Goal: Task Accomplishment & Management: Use online tool/utility

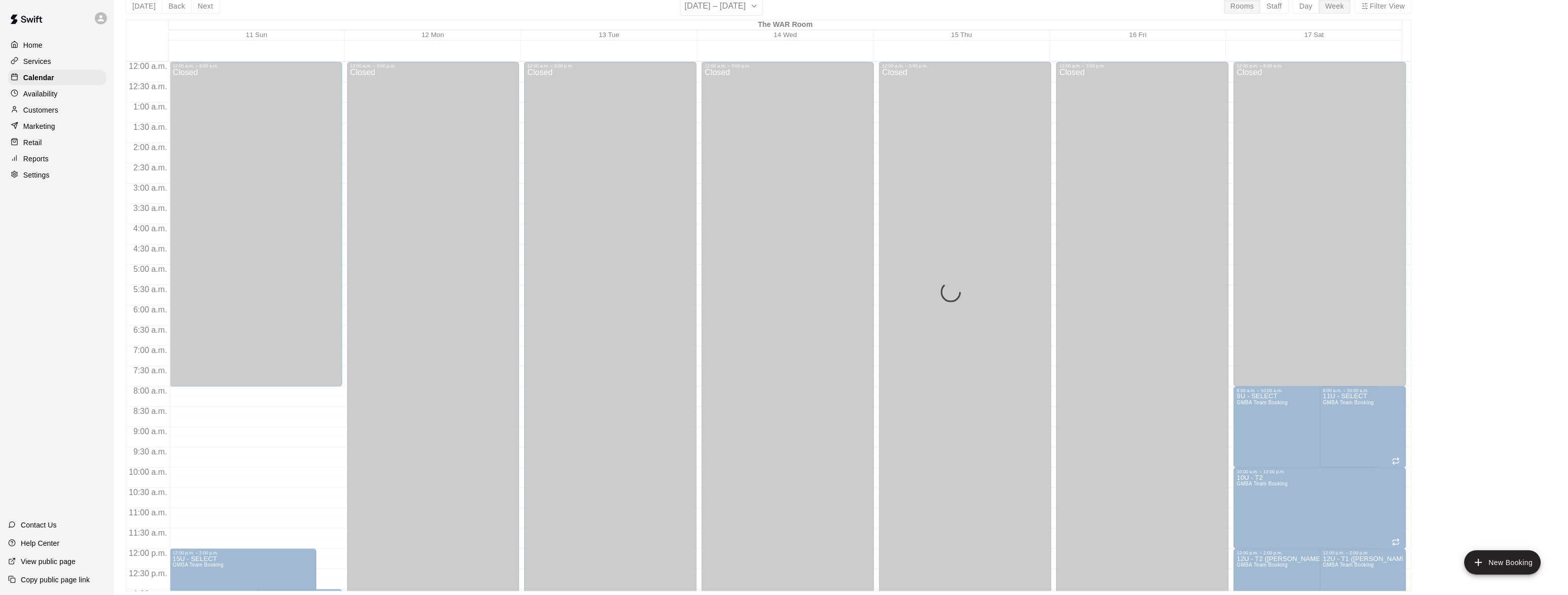
scroll to position [260, 0]
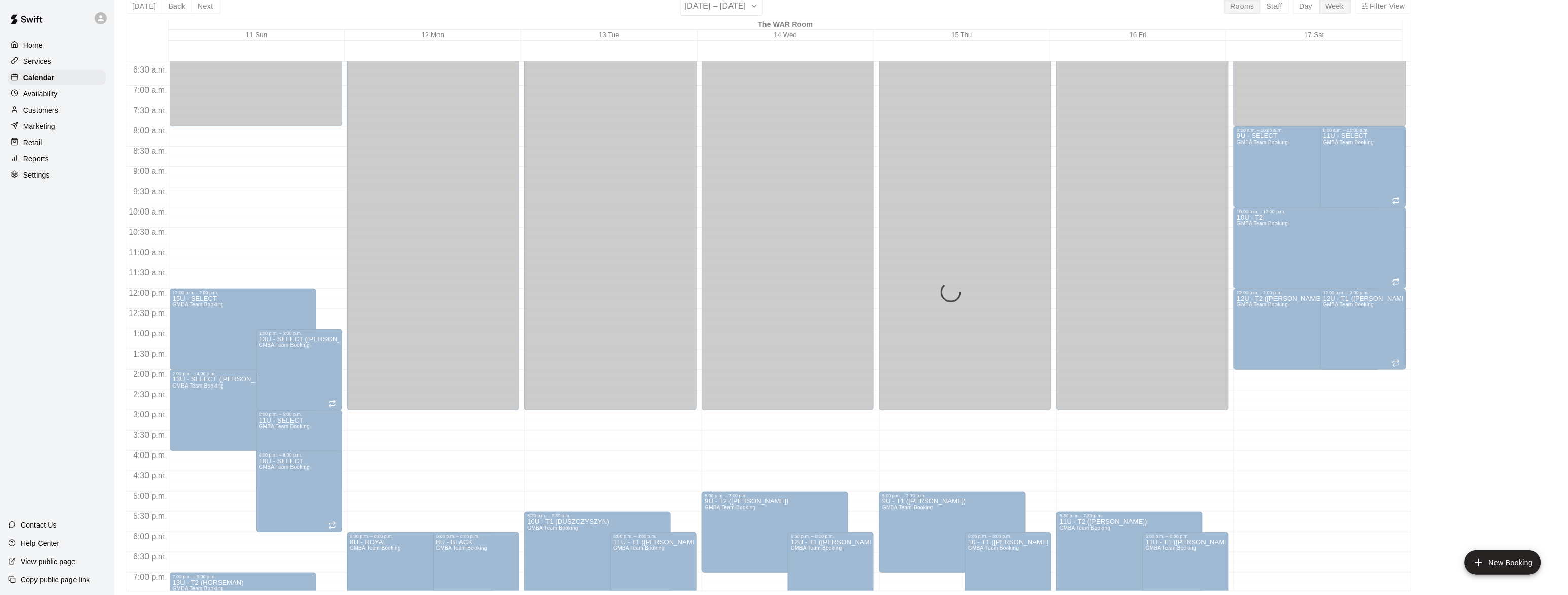
click at [24, 58] on p "Services" at bounding box center [37, 61] width 28 height 10
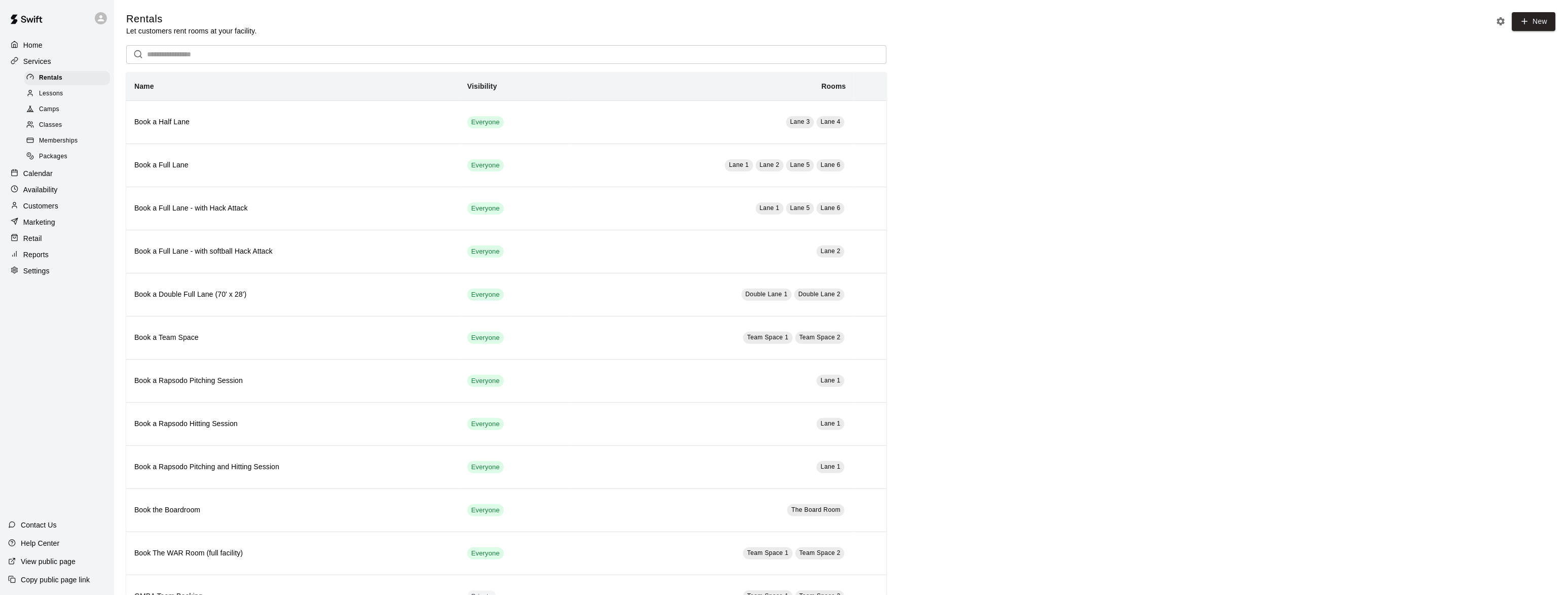
click at [45, 90] on span "Lessons" at bounding box center [51, 94] width 24 height 10
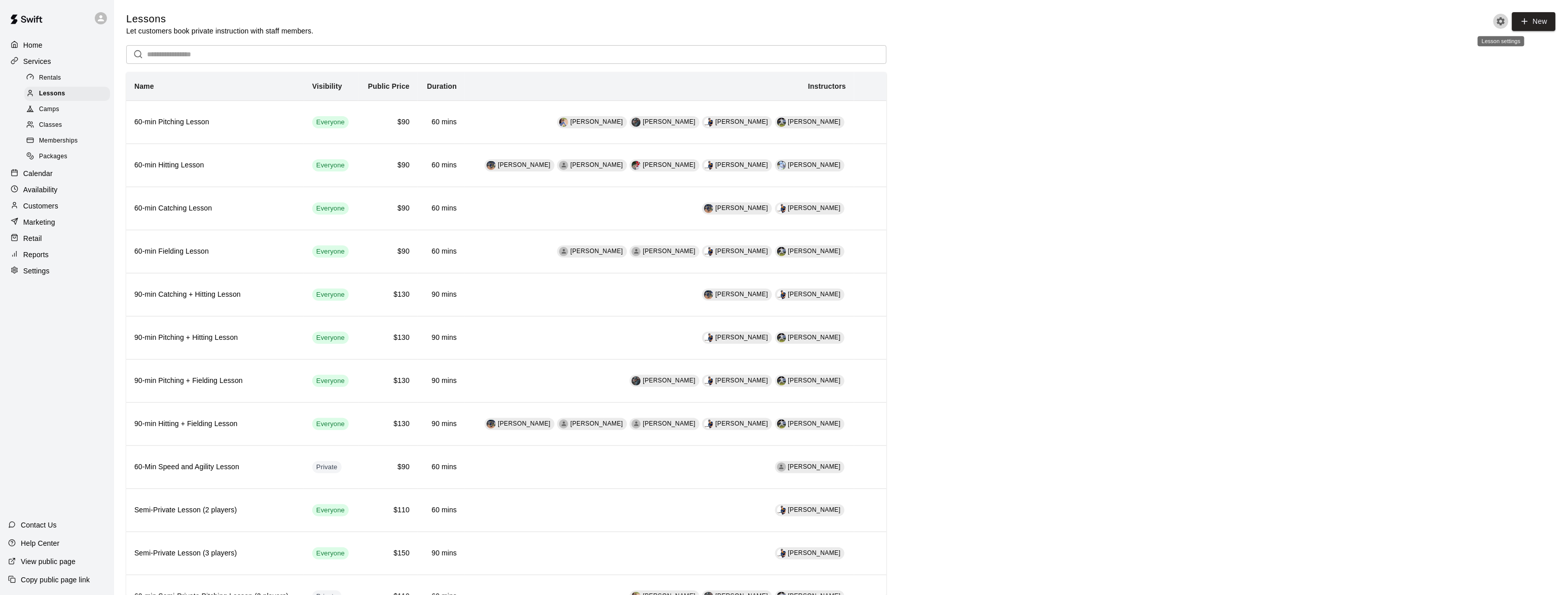
click at [1497, 21] on icon "Lesson settings" at bounding box center [1501, 21] width 10 height 10
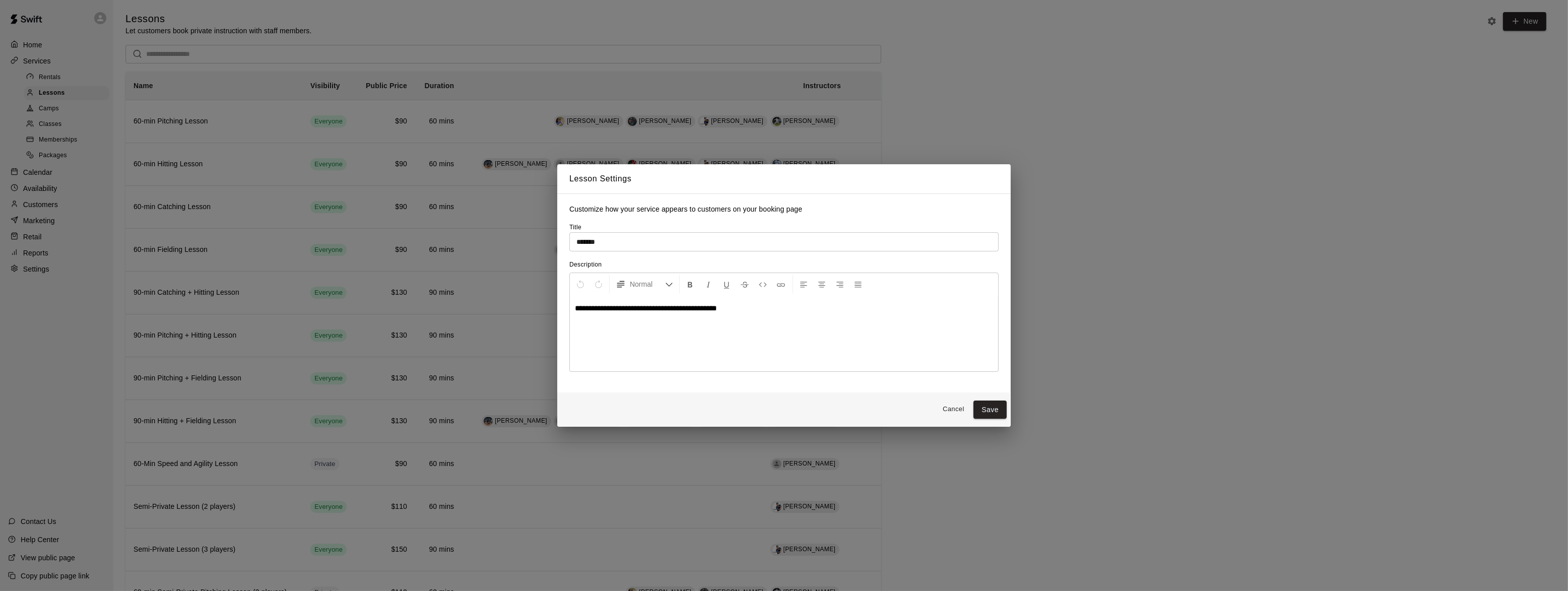
click at [623, 309] on span "**********" at bounding box center [645, 308] width 142 height 7
click at [730, 312] on span "**********" at bounding box center [670, 308] width 191 height 7
click at [715, 310] on span "**********" at bounding box center [670, 308] width 191 height 7
click at [999, 410] on button "Save" at bounding box center [990, 410] width 33 height 19
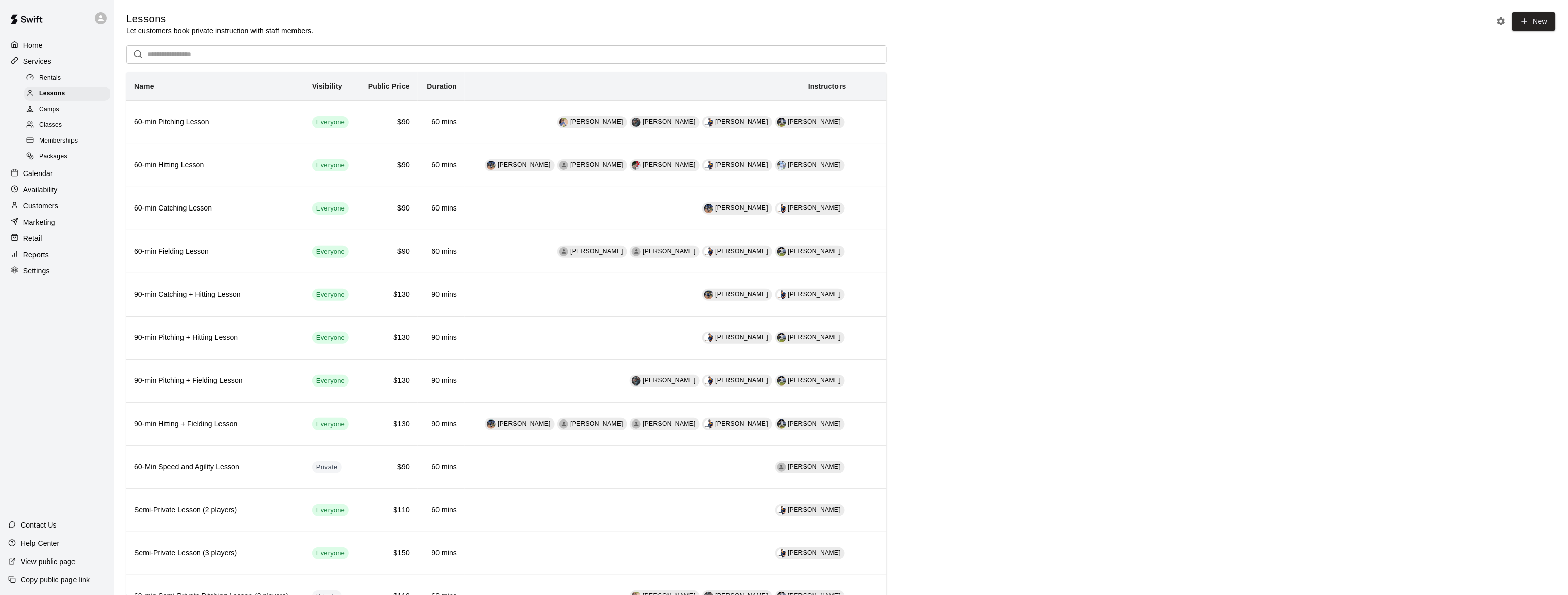
click at [60, 139] on span "Memberships" at bounding box center [58, 141] width 39 height 10
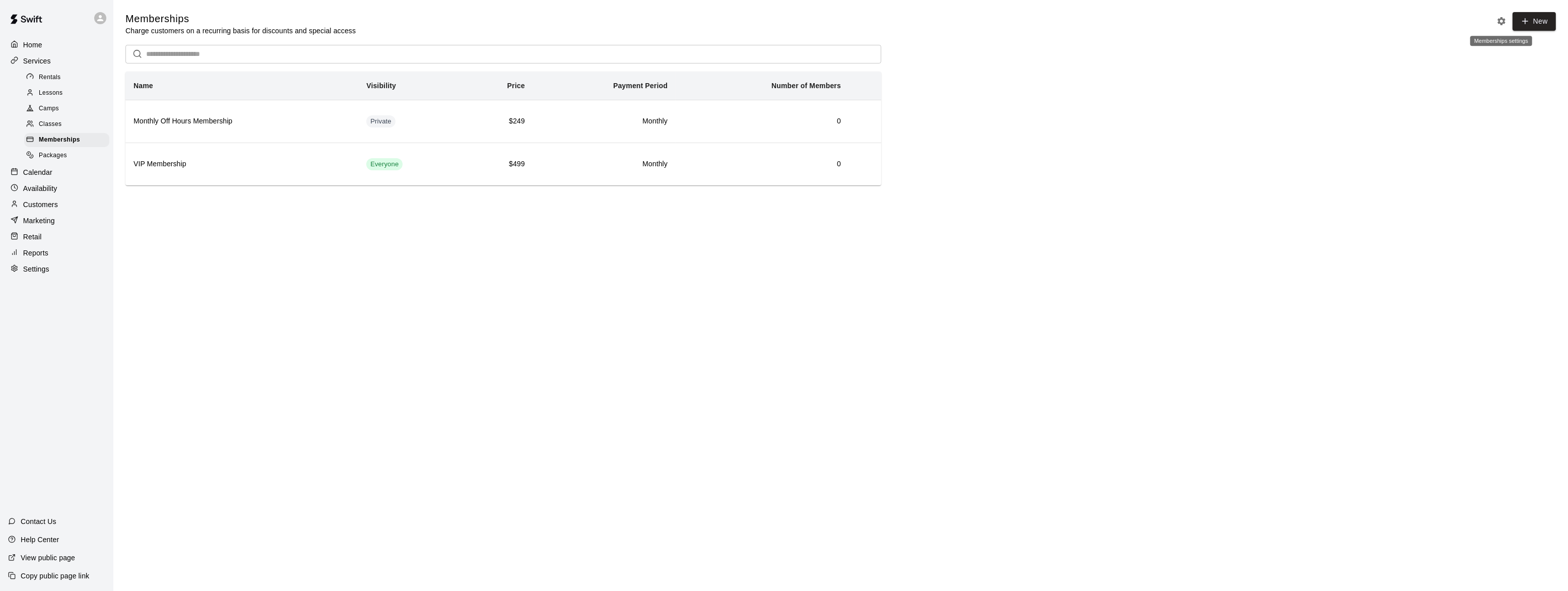
click at [1500, 20] on icon "Memberships settings" at bounding box center [1501, 21] width 10 height 10
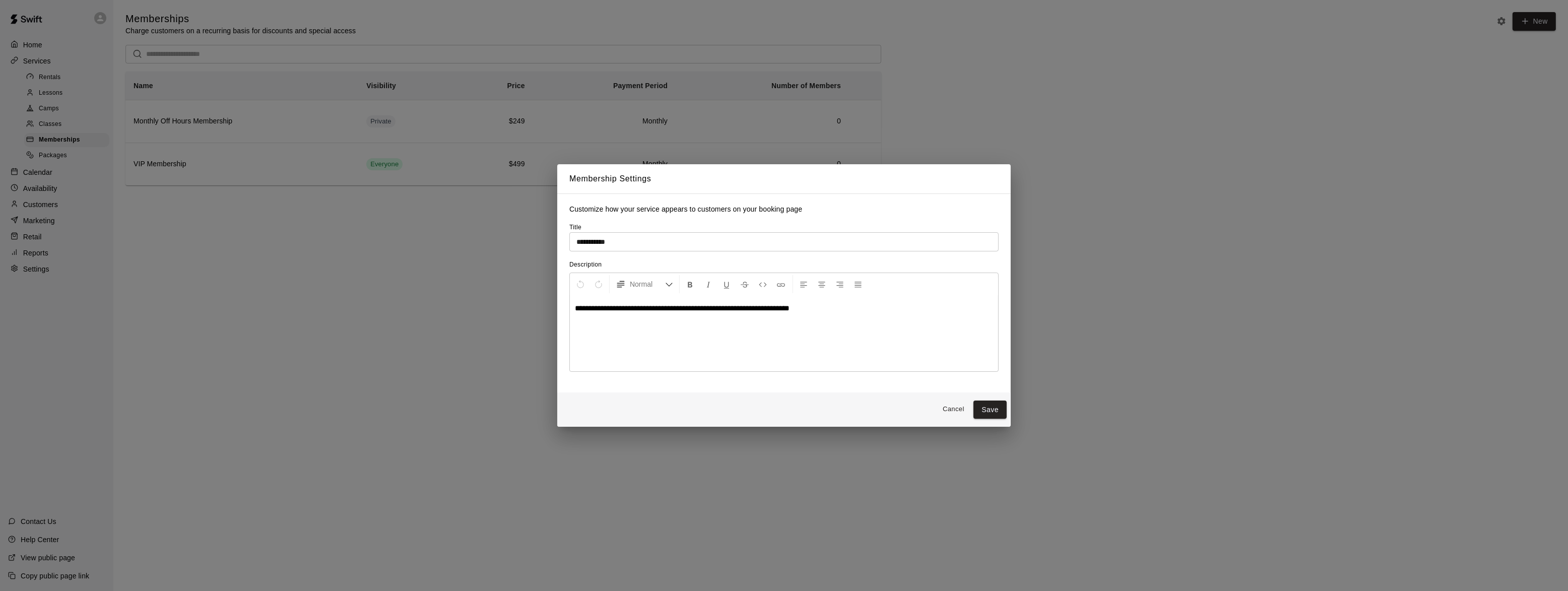
click at [955, 409] on button "Cancel" at bounding box center [953, 410] width 32 height 16
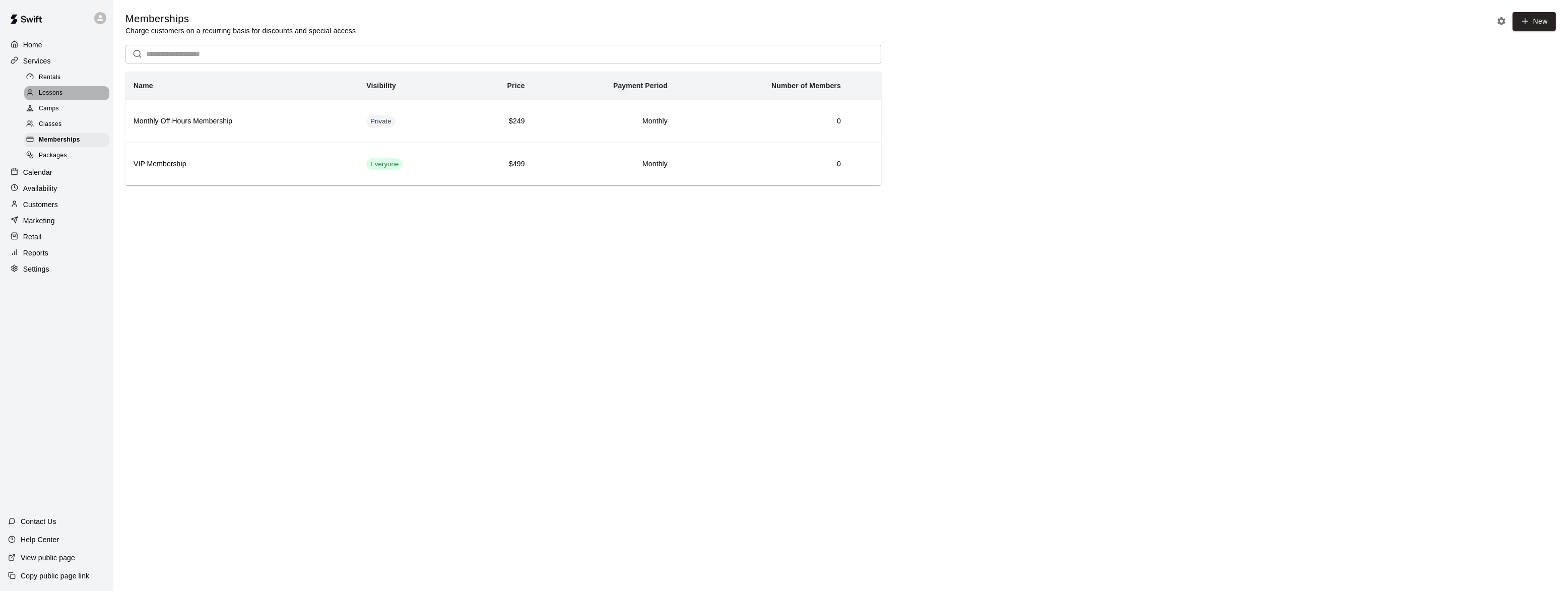
click at [54, 93] on span "Lessons" at bounding box center [51, 93] width 24 height 10
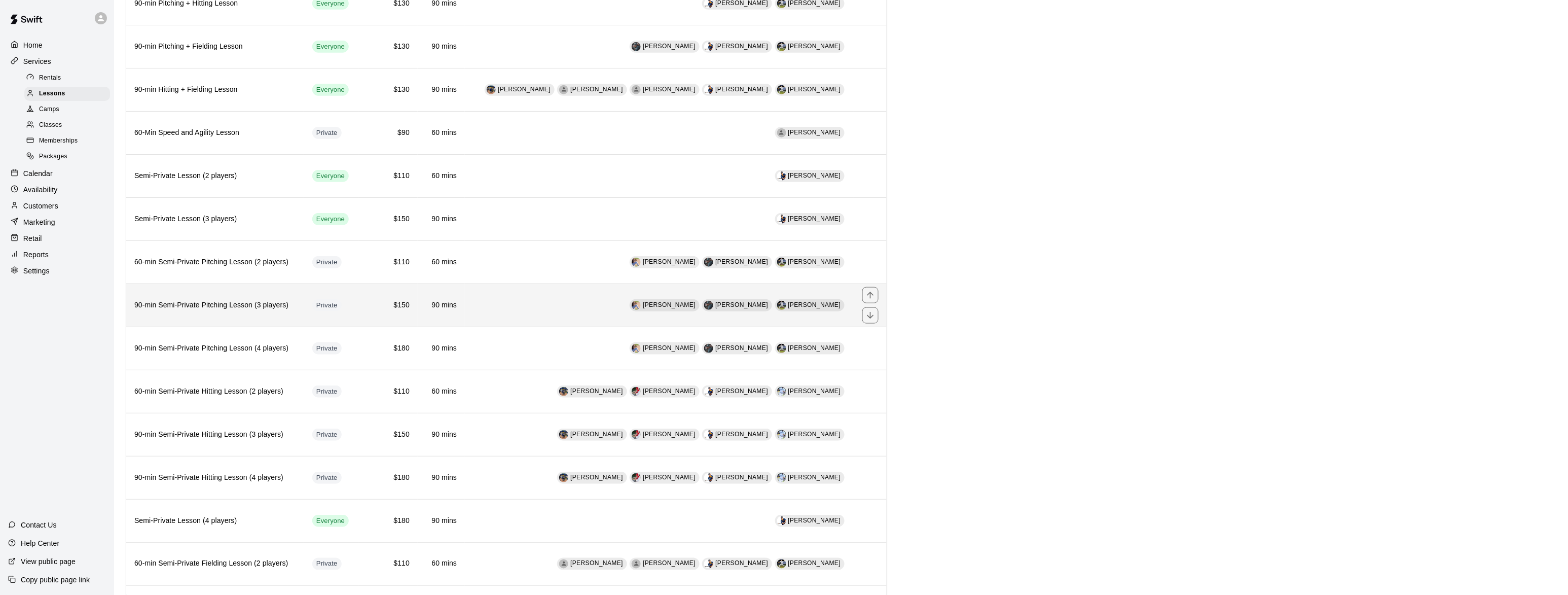
scroll to position [273, 0]
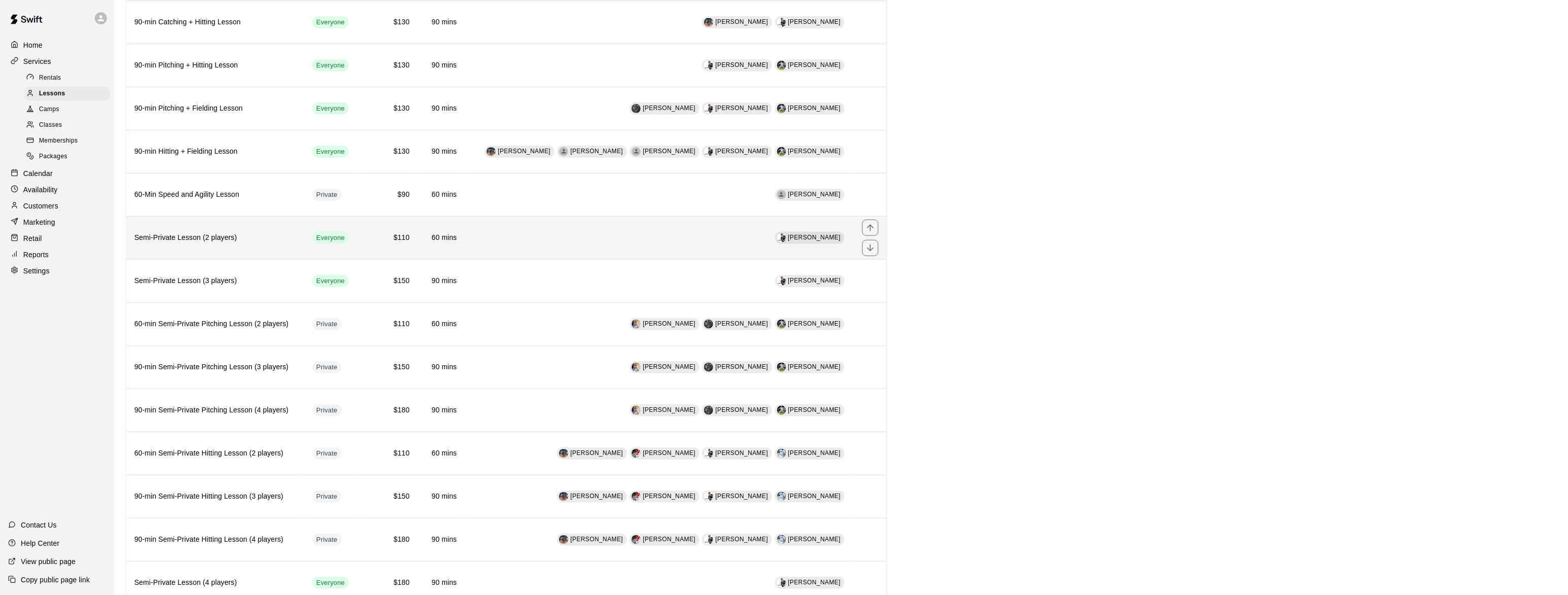
click at [203, 243] on h6 "Semi-Private Lesson (2 players)" at bounding box center [215, 238] width 162 height 11
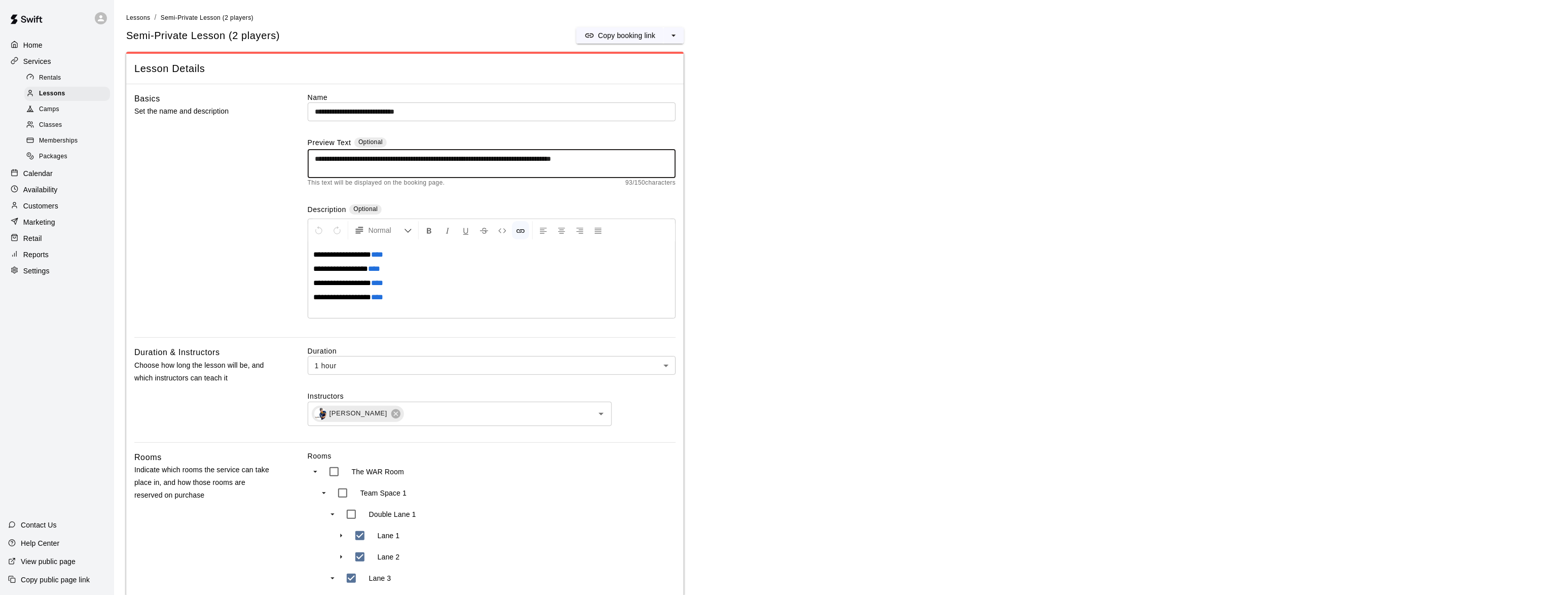
click at [369, 156] on textarea "**********" at bounding box center [492, 164] width 354 height 20
click at [372, 156] on textarea "**********" at bounding box center [492, 164] width 354 height 20
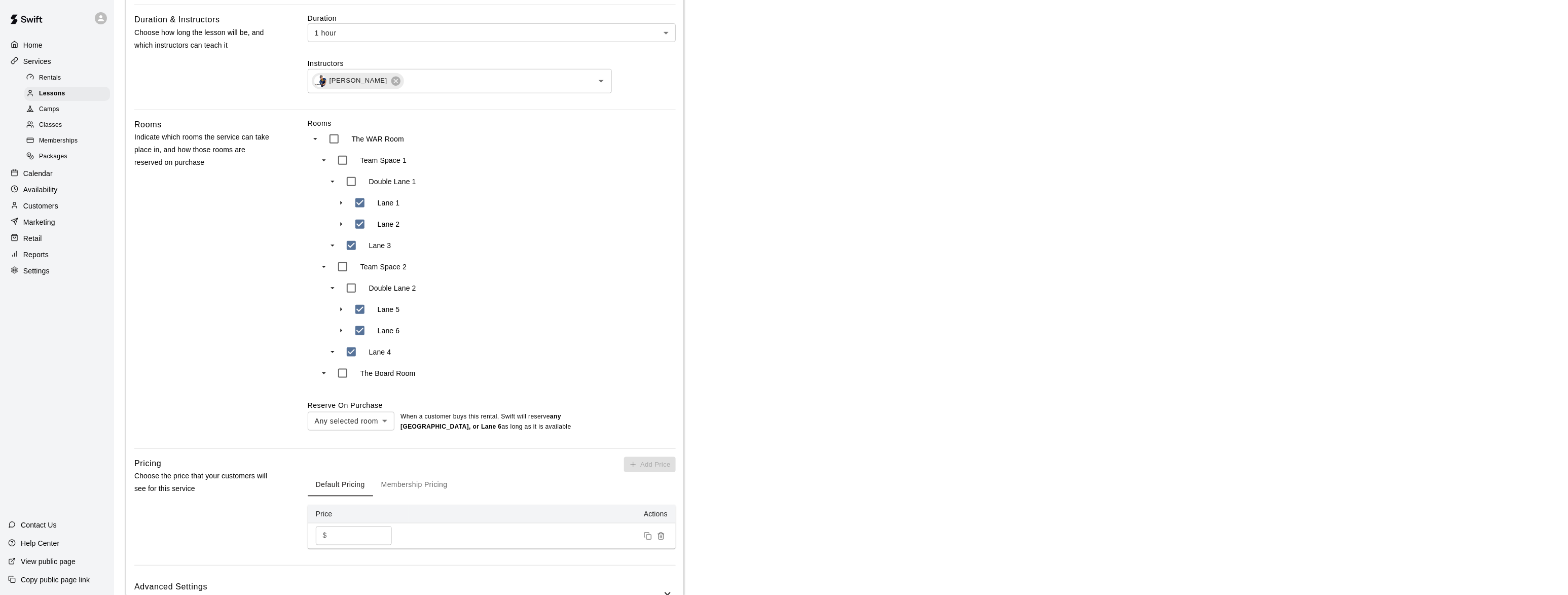
scroll to position [433, 0]
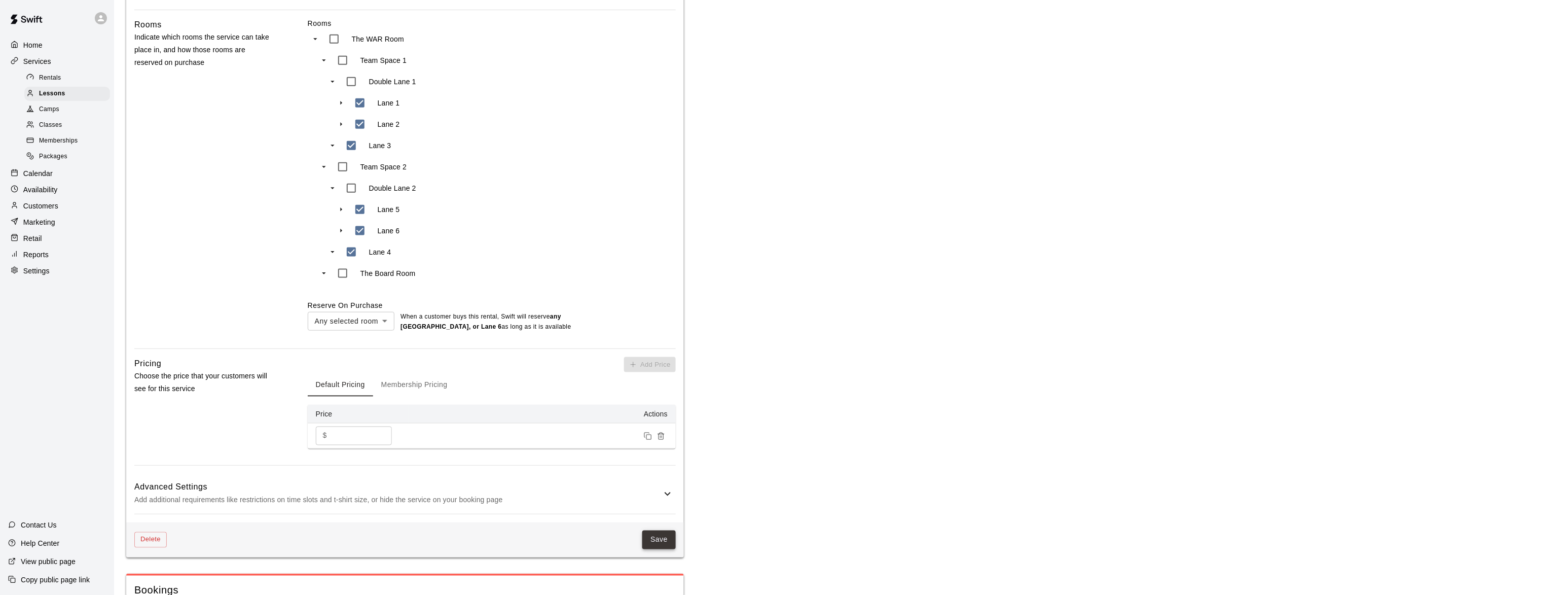
type textarea "**********"
click at [657, 549] on button "Save" at bounding box center [659, 540] width 34 height 19
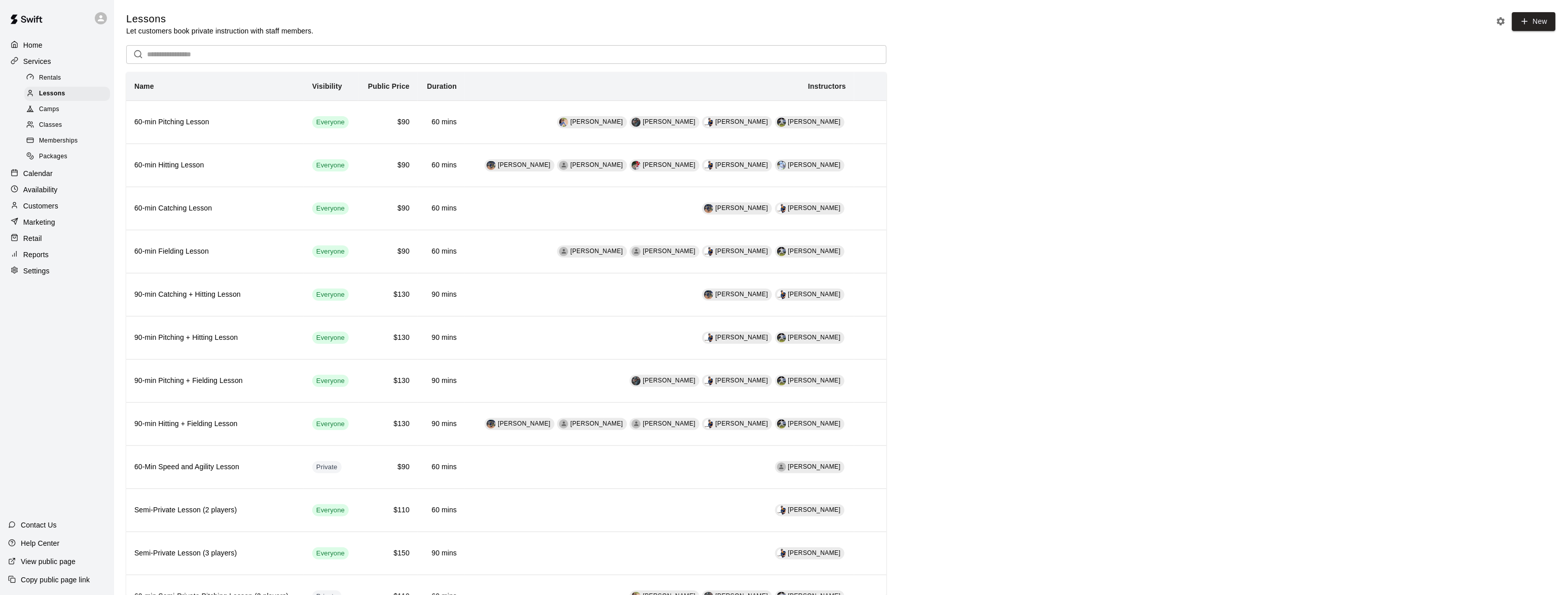
click at [32, 185] on div "Availability" at bounding box center [57, 189] width 98 height 15
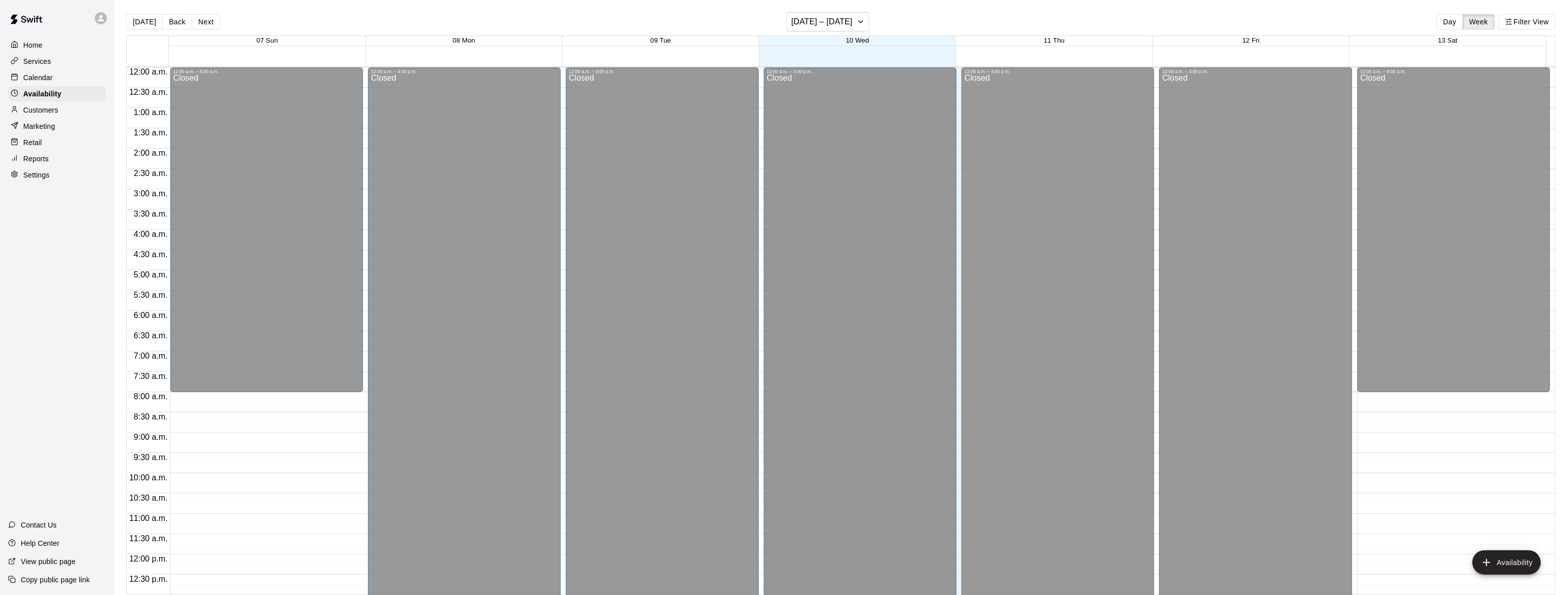
scroll to position [434, 0]
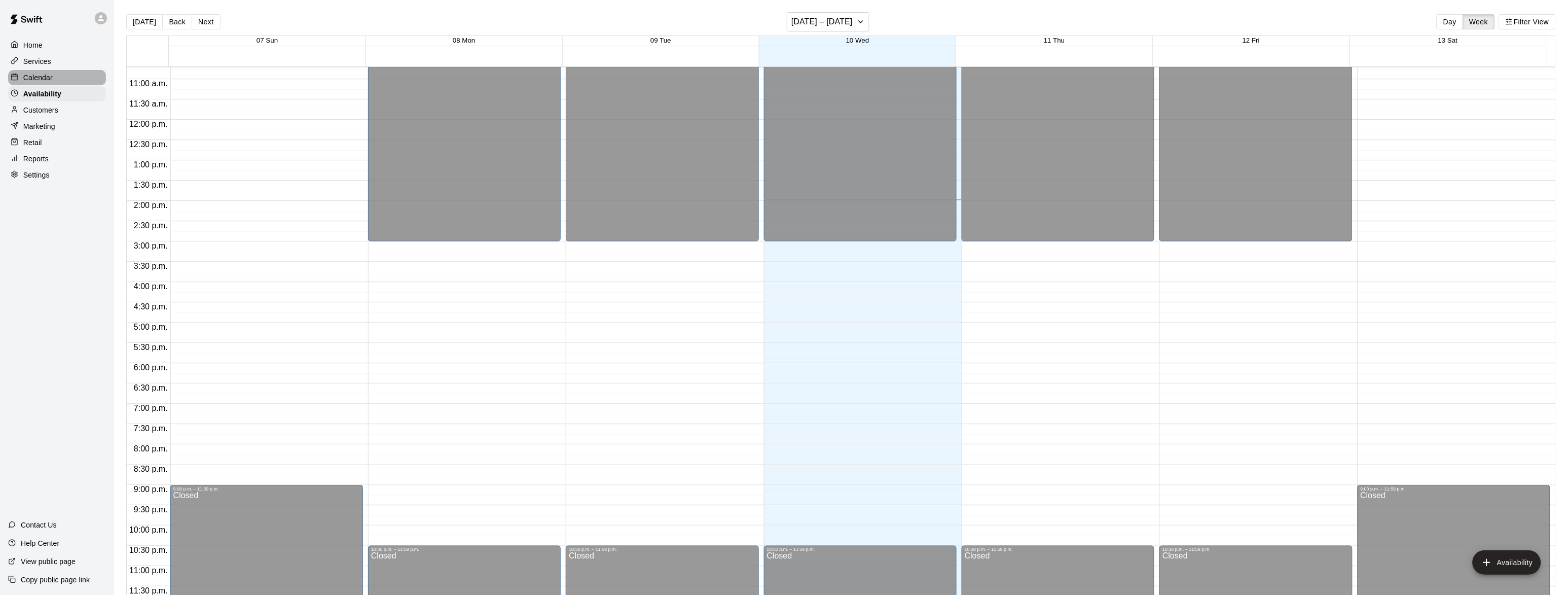
click at [48, 79] on p "Calendar" at bounding box center [38, 77] width 29 height 10
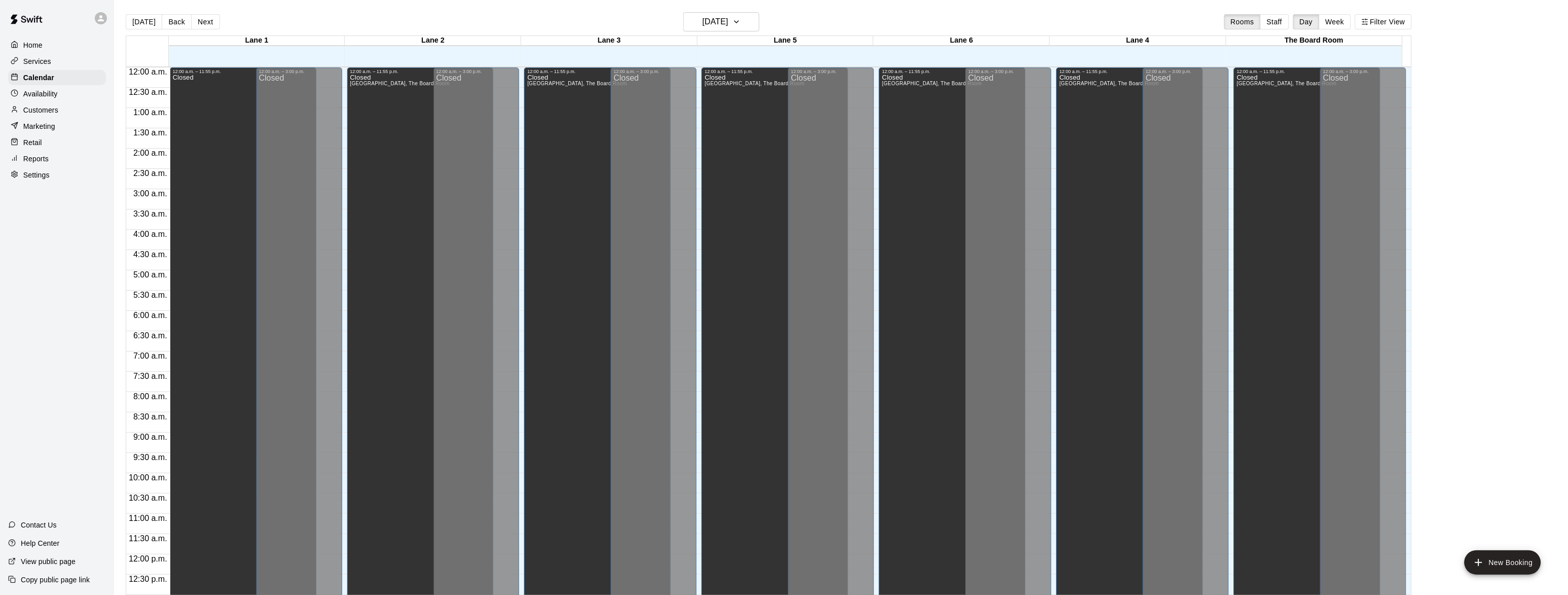
scroll to position [404, 0]
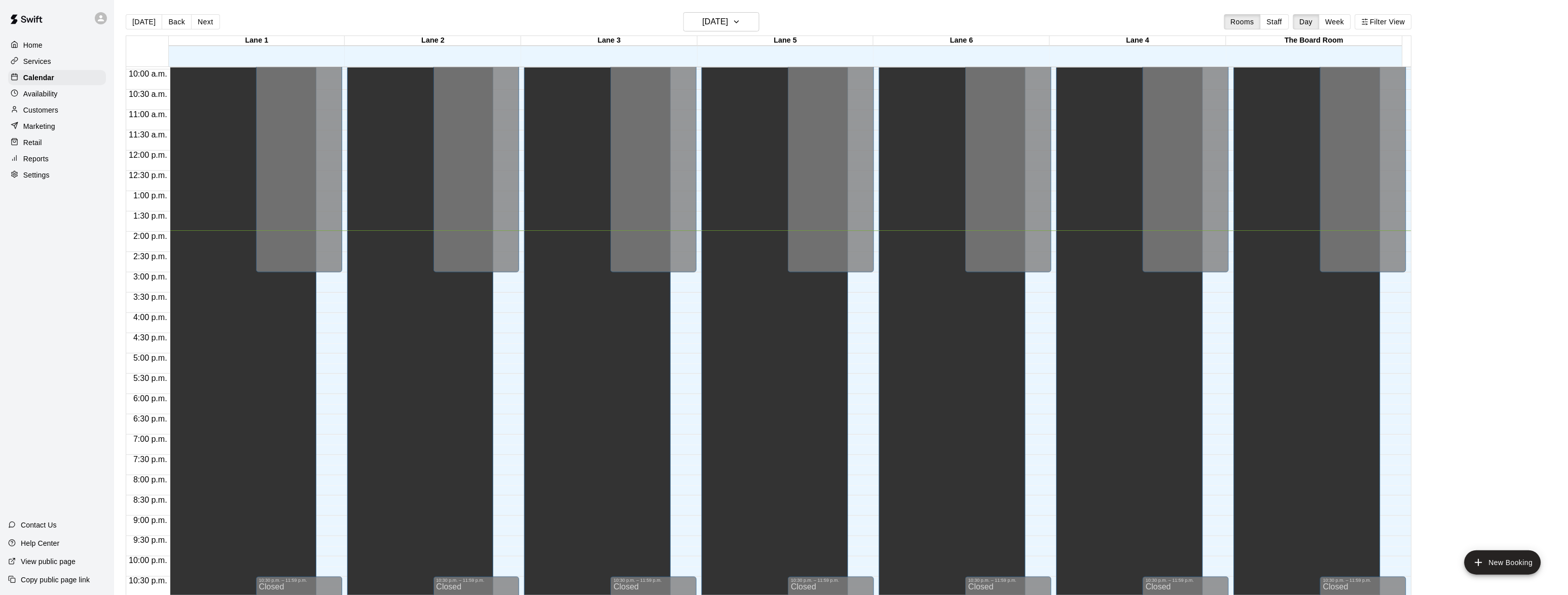
click at [717, 10] on main "[DATE] Back [DATE][DATE] Rooms Staff Day Week [GEOGRAPHIC_DATA] 1 [GEOGRAPHIC_D…" at bounding box center [841, 305] width 1454 height 611
click at [717, 18] on h6 "[DATE]" at bounding box center [715, 21] width 26 height 14
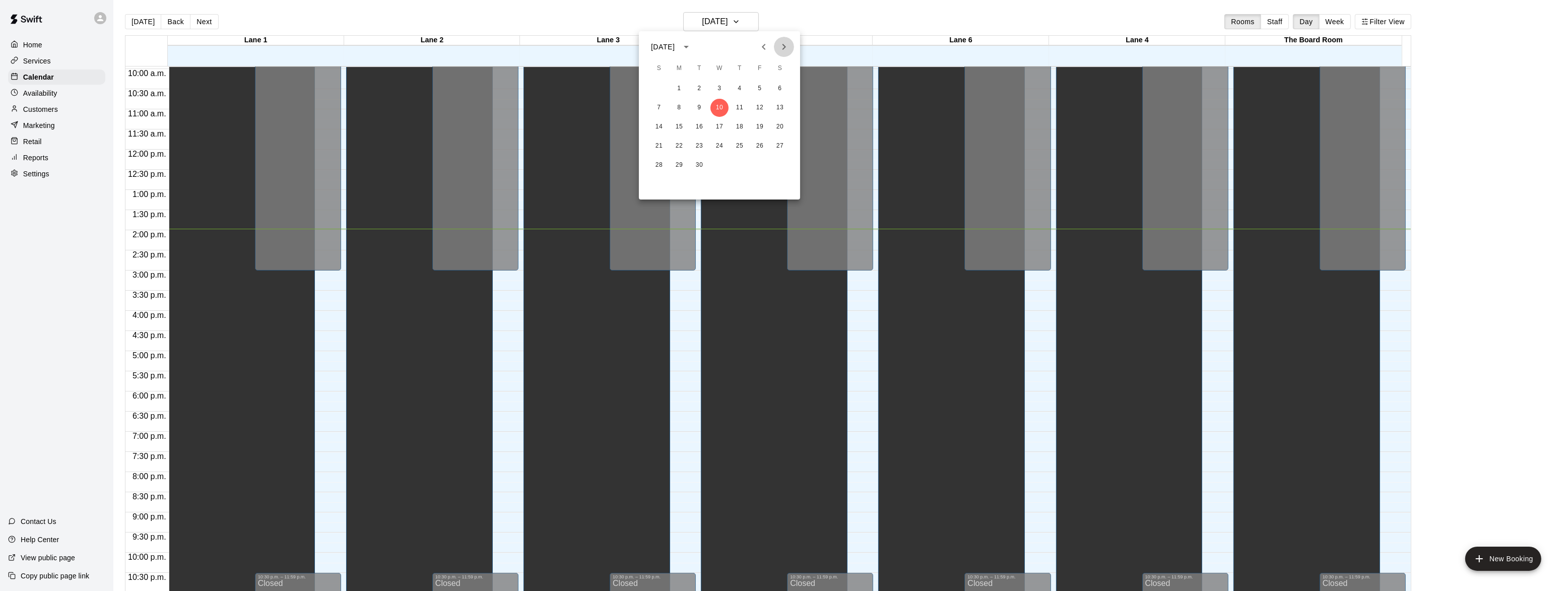
click at [782, 43] on icon "Next month" at bounding box center [784, 47] width 12 height 12
click at [703, 129] on button "14" at bounding box center [699, 127] width 18 height 18
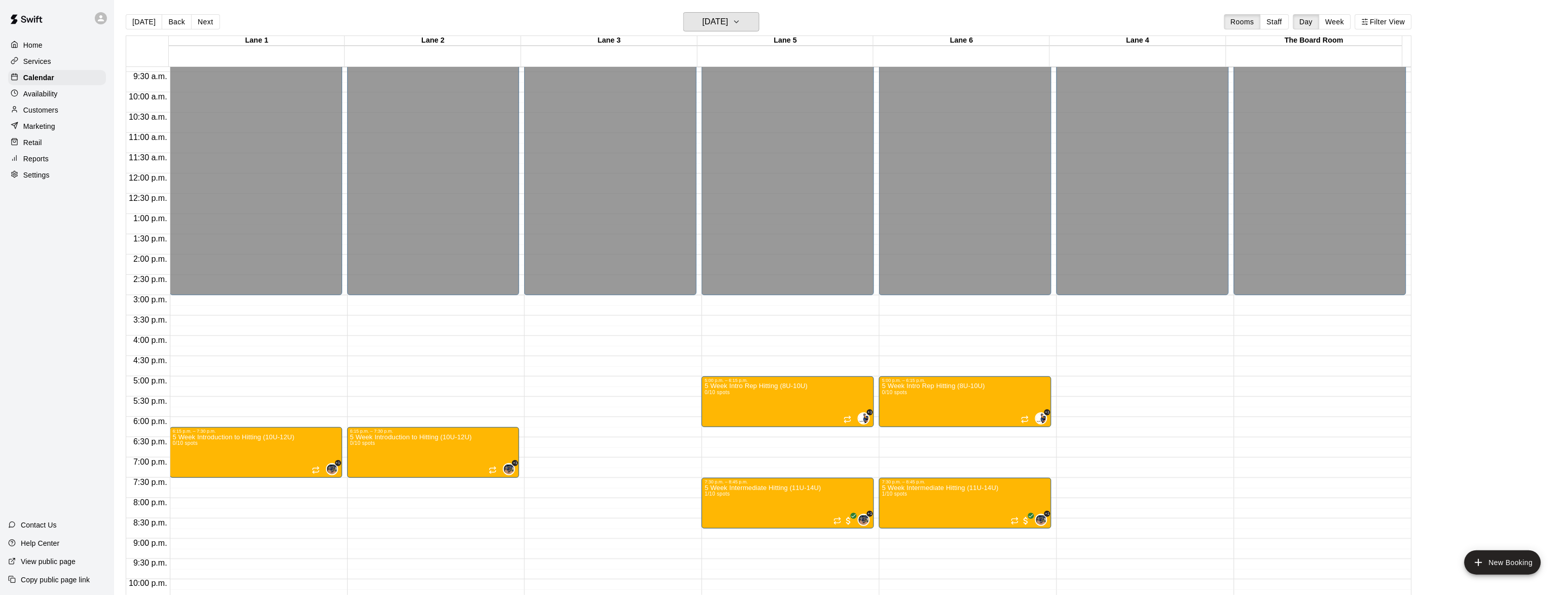
scroll to position [373, 0]
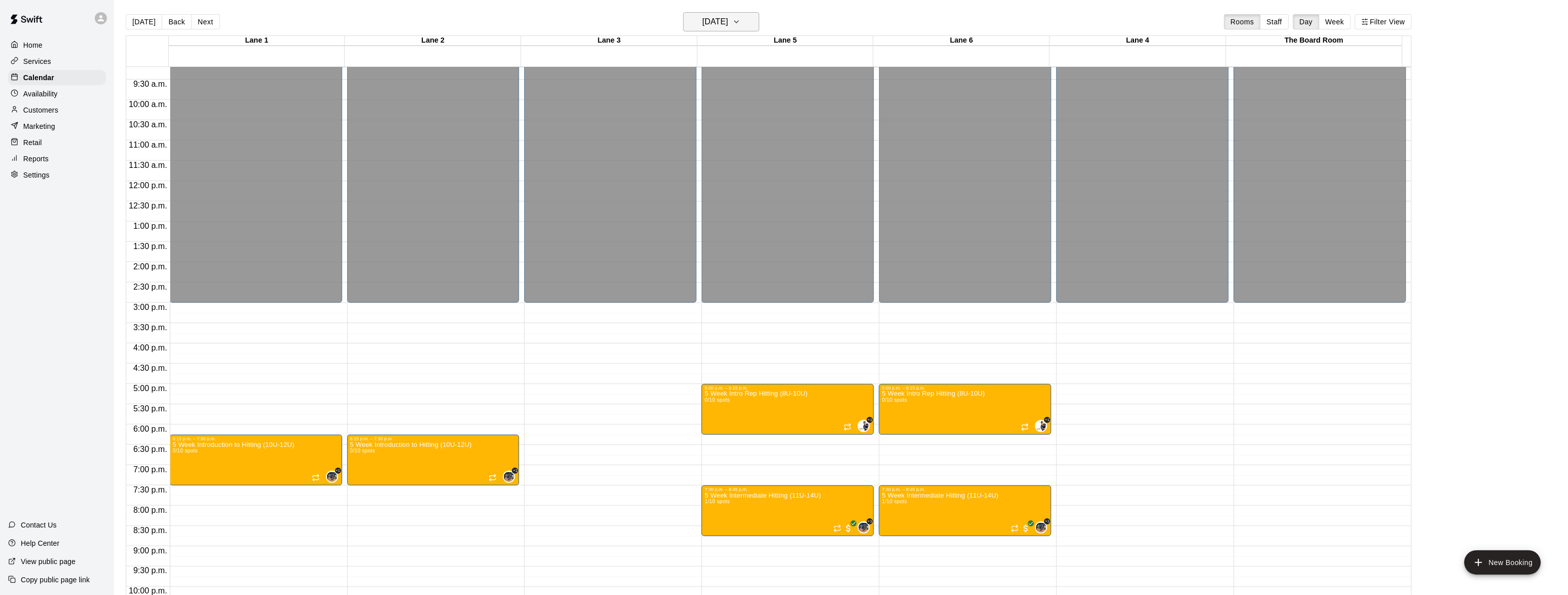
click at [714, 23] on h6 "[DATE]" at bounding box center [715, 21] width 26 height 14
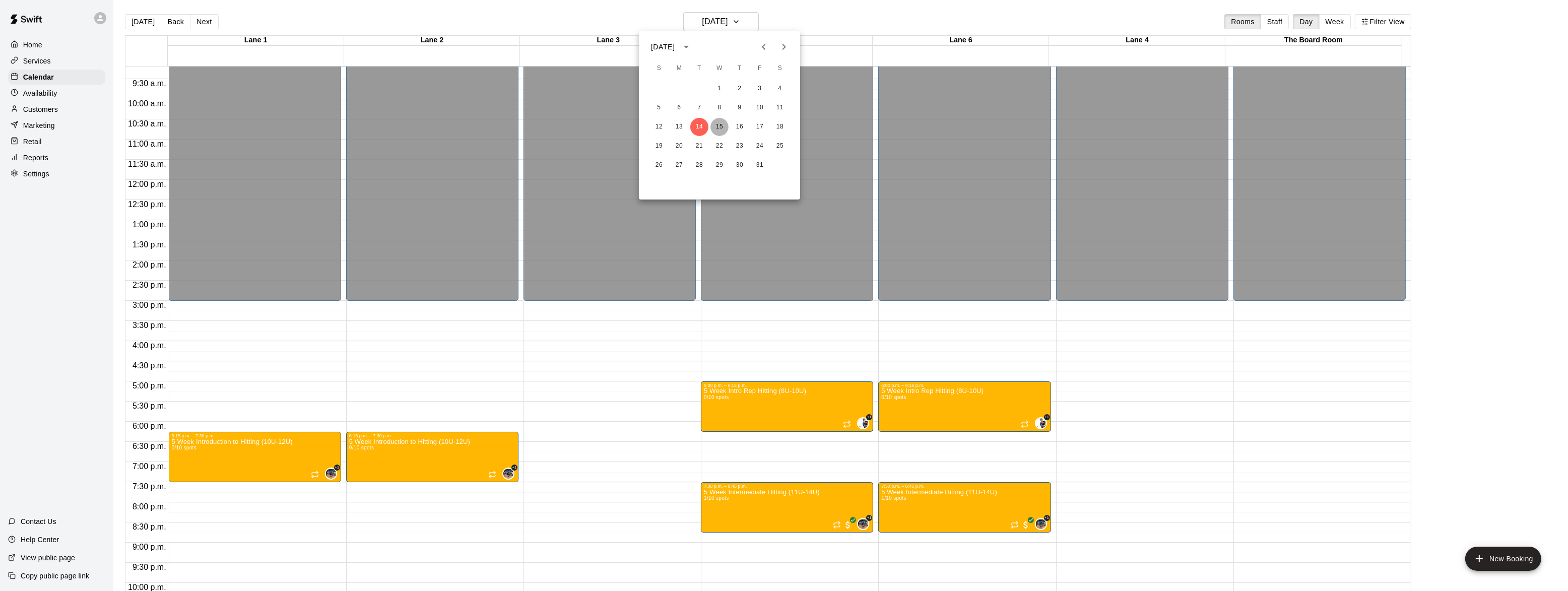
click at [715, 129] on button "15" at bounding box center [719, 127] width 18 height 18
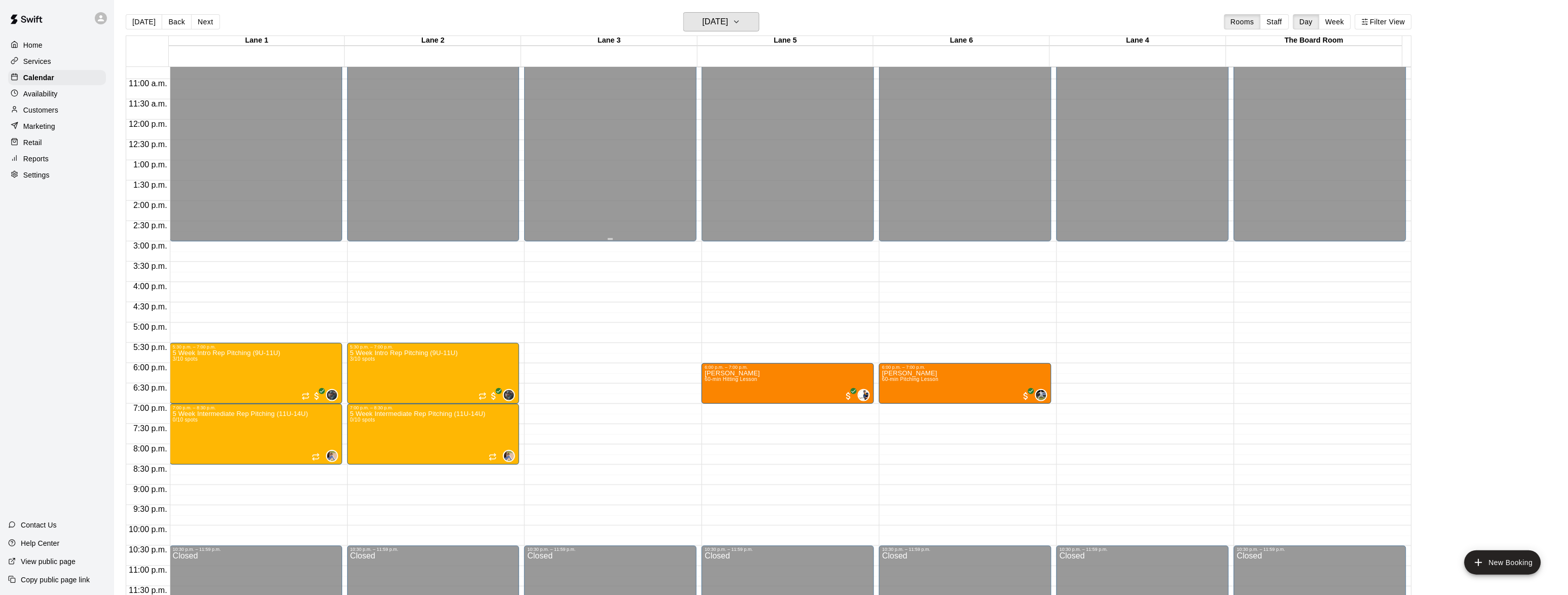
scroll to position [16, 0]
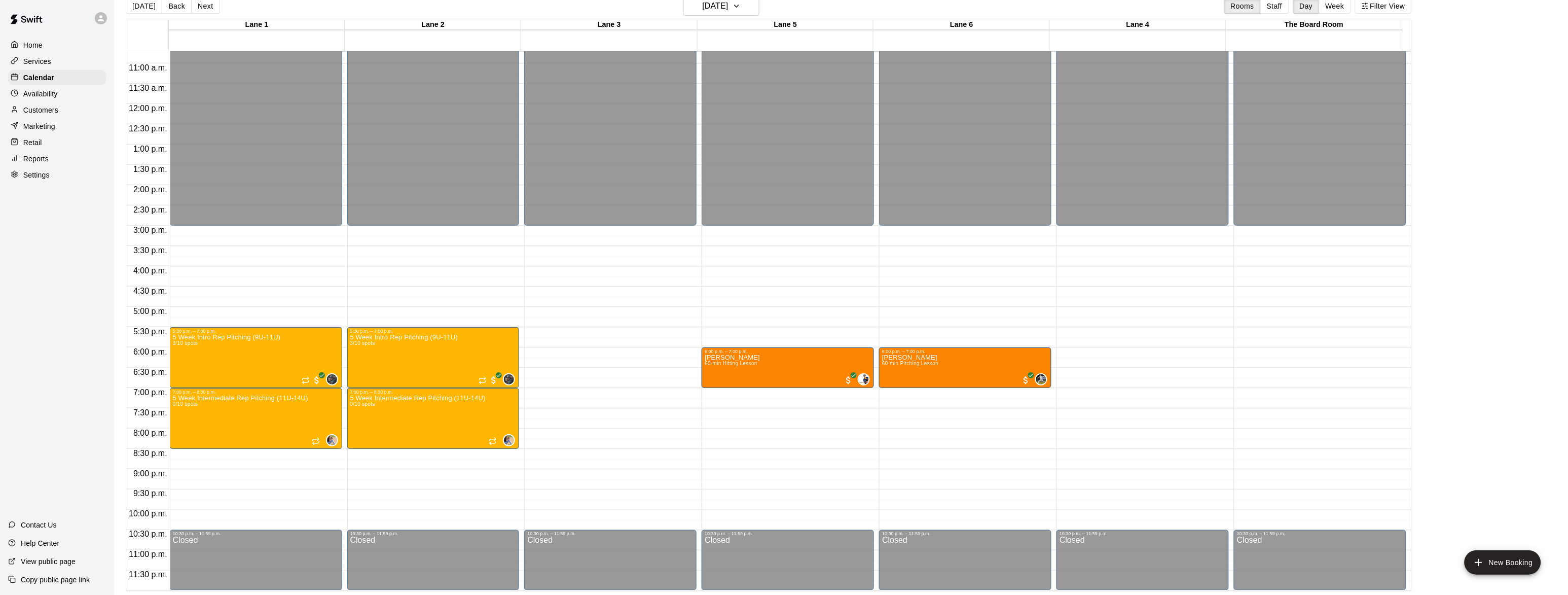
click at [45, 105] on div "Customers" at bounding box center [57, 110] width 98 height 15
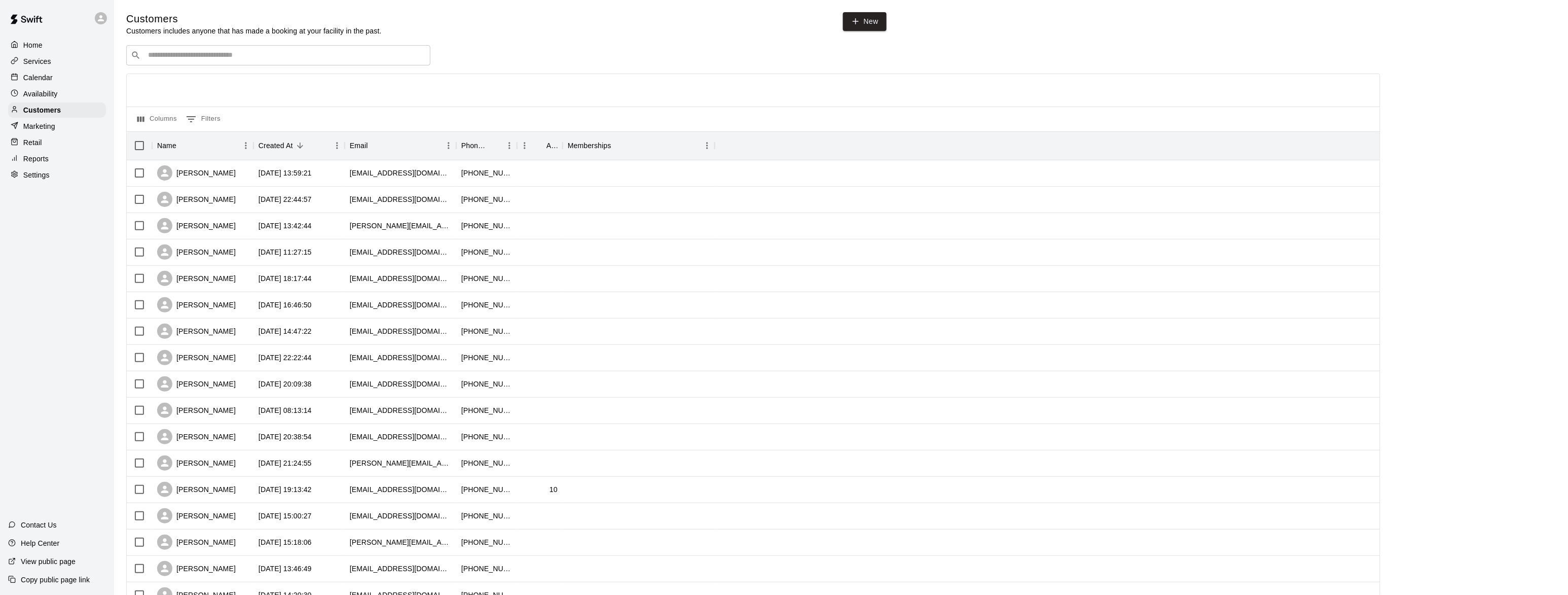
click at [46, 129] on p "Marketing" at bounding box center [39, 126] width 32 height 10
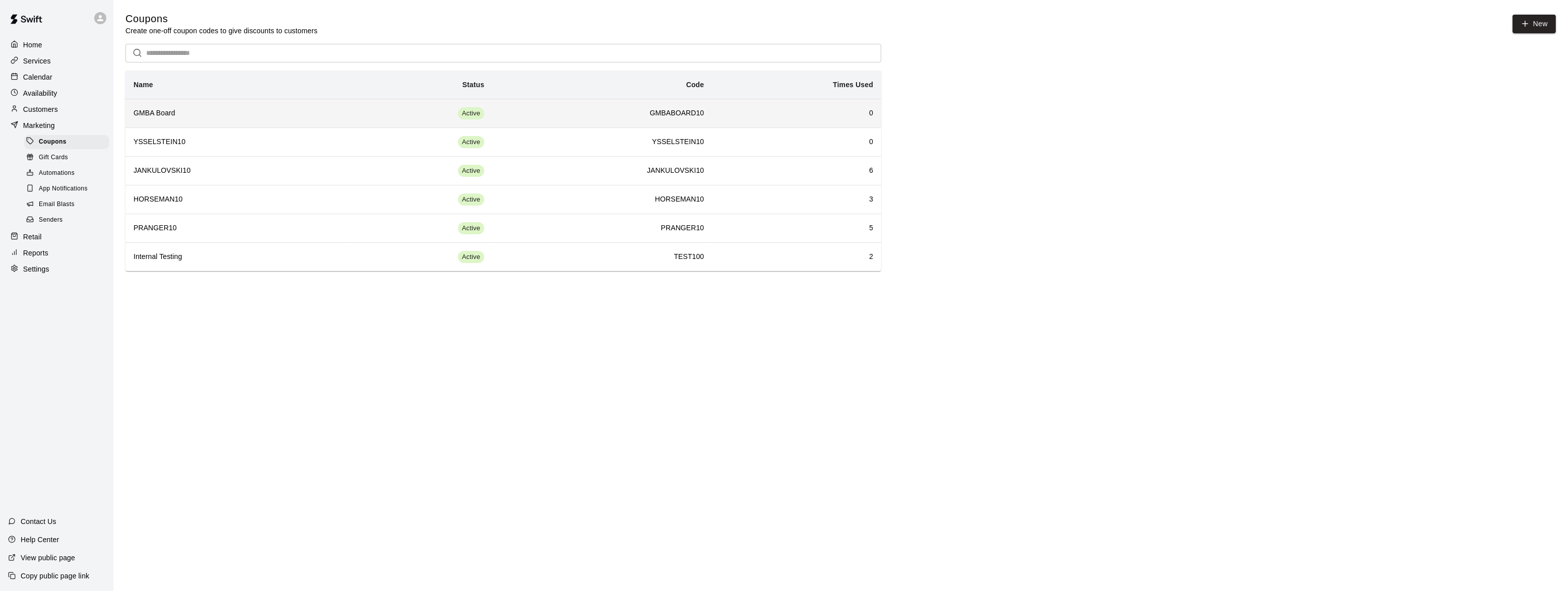
click at [164, 115] on h6 "GMBA Board" at bounding box center [235, 113] width 203 height 11
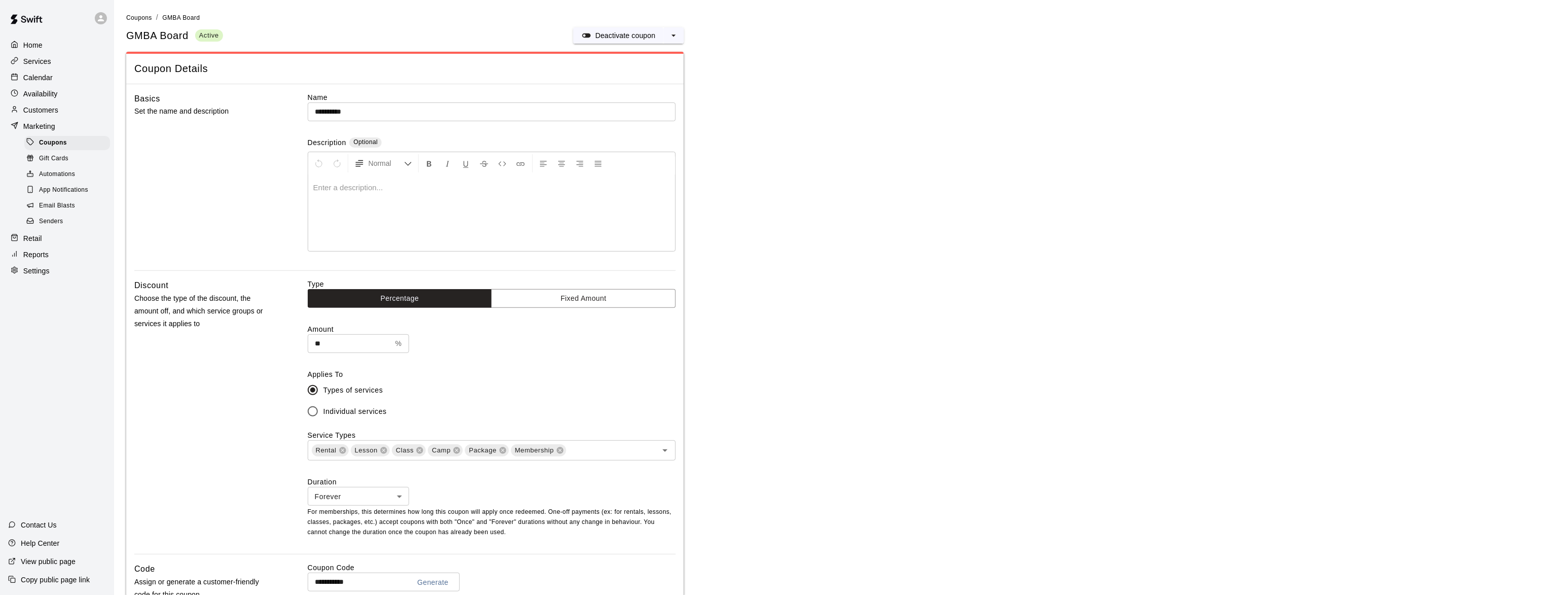
click at [33, 37] on div "Home Services Calendar Availability Customers Marketing Coupons Gift Cards Auto…" at bounding box center [57, 158] width 114 height 243
click at [32, 43] on p "Home" at bounding box center [32, 45] width 19 height 10
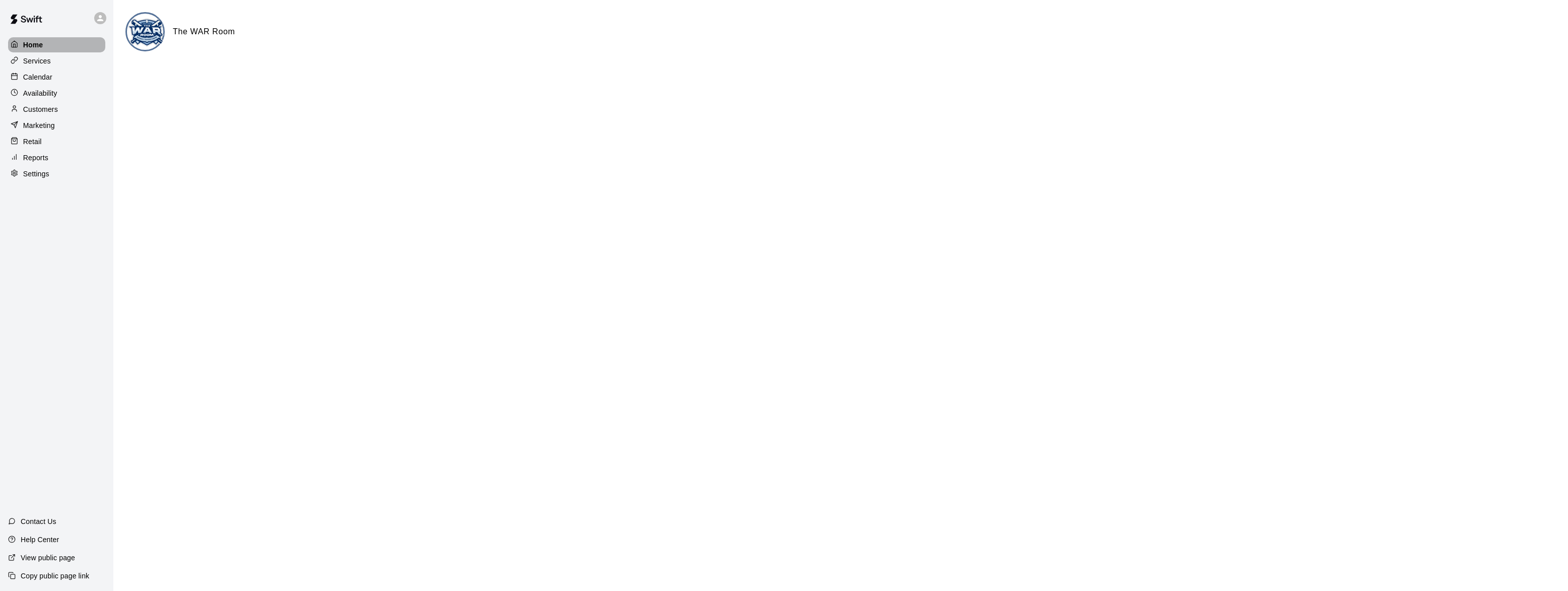
click at [48, 45] on div "Home" at bounding box center [57, 44] width 97 height 15
click at [46, 66] on div "Services" at bounding box center [57, 61] width 97 height 15
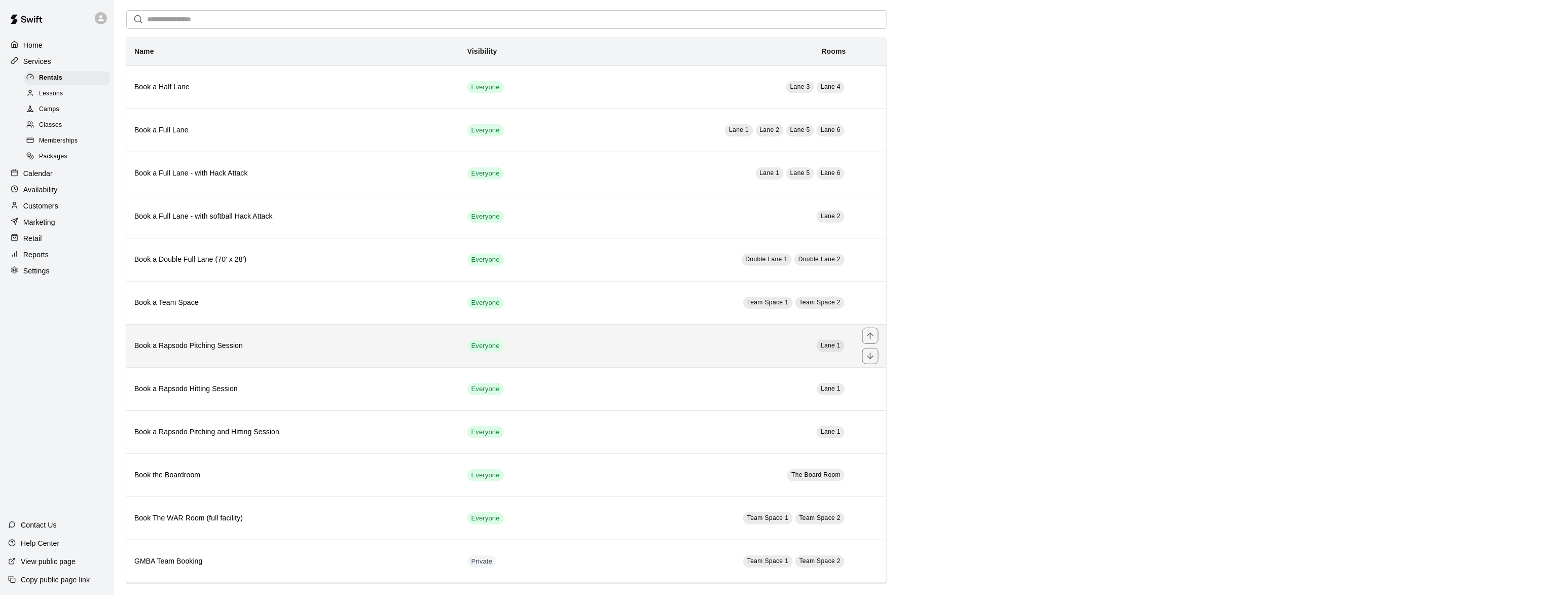
scroll to position [50, 0]
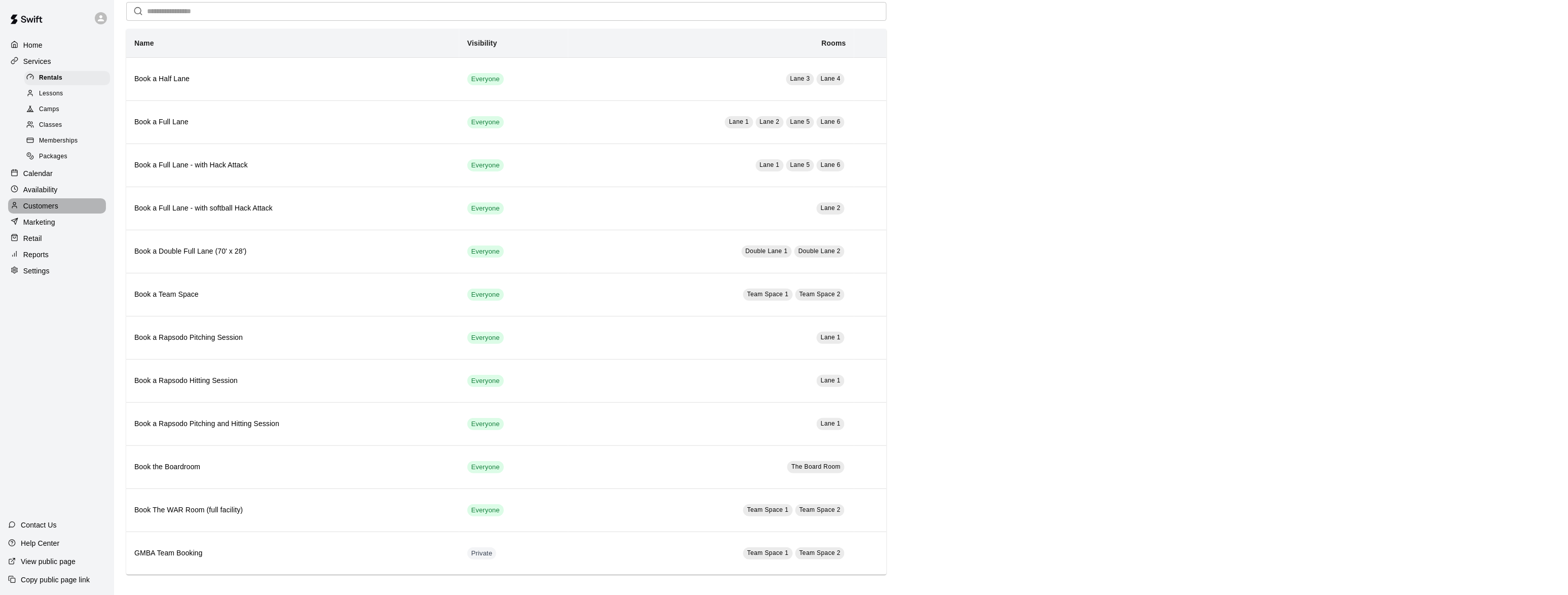
click at [43, 202] on div "Customers" at bounding box center [57, 206] width 98 height 15
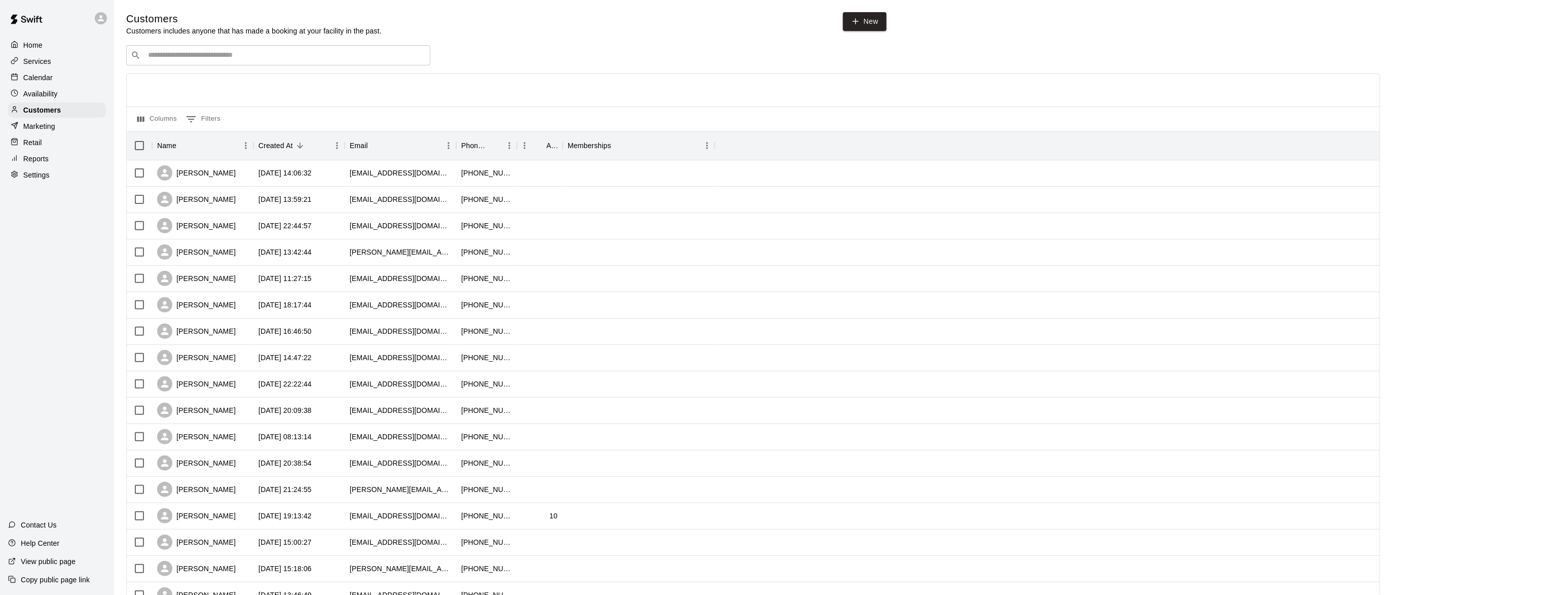
click at [37, 94] on p "Availability" at bounding box center [40, 94] width 34 height 10
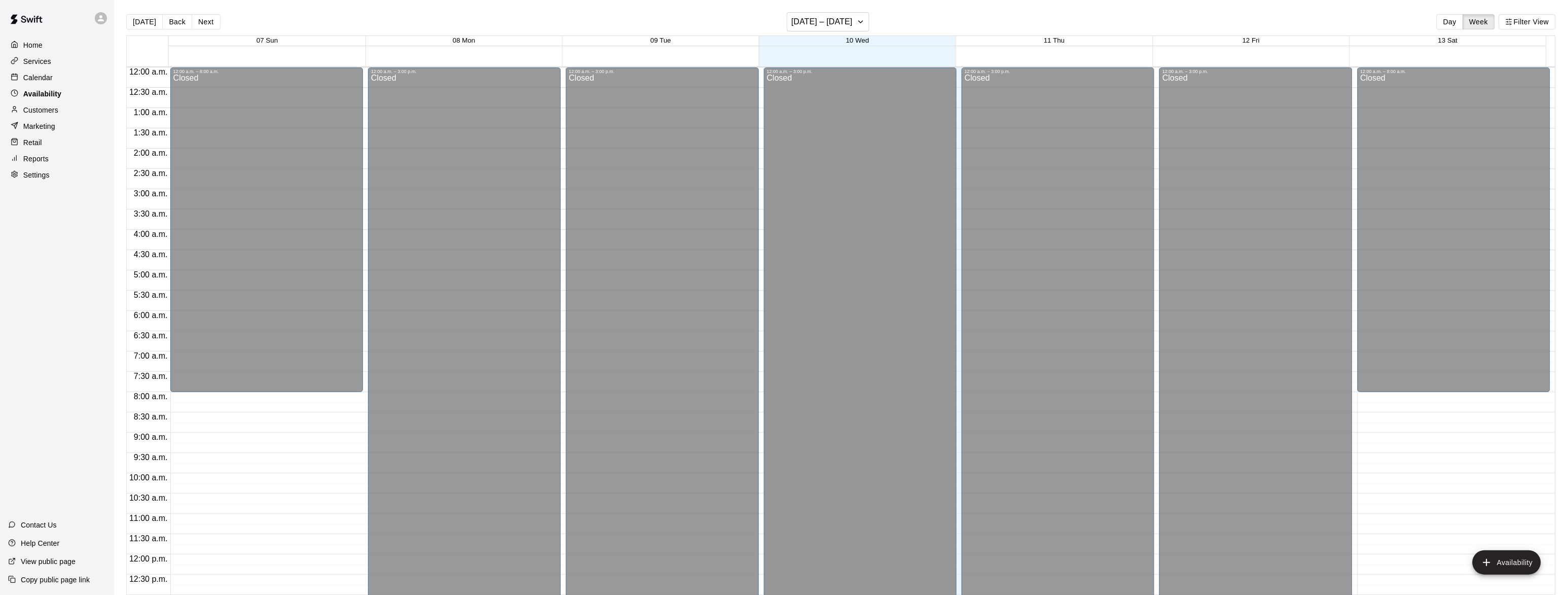
scroll to position [434, 0]
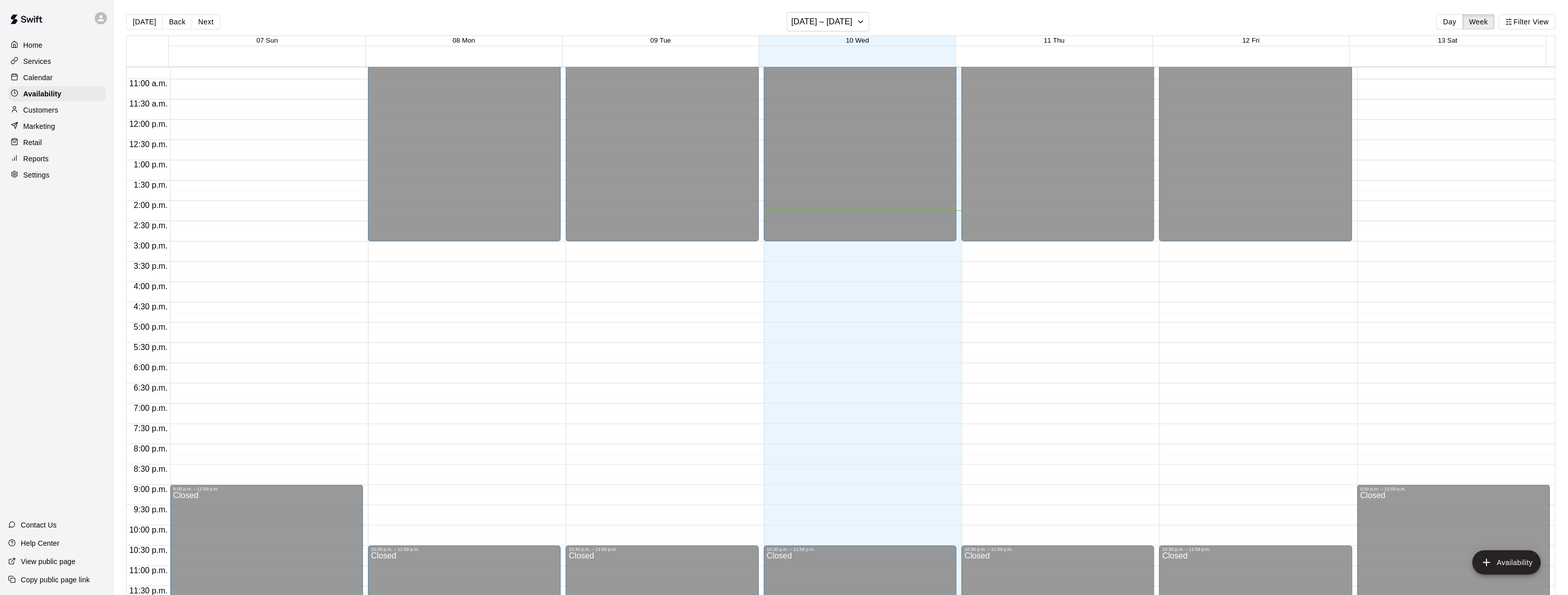
click at [40, 178] on p "Settings" at bounding box center [36, 175] width 26 height 10
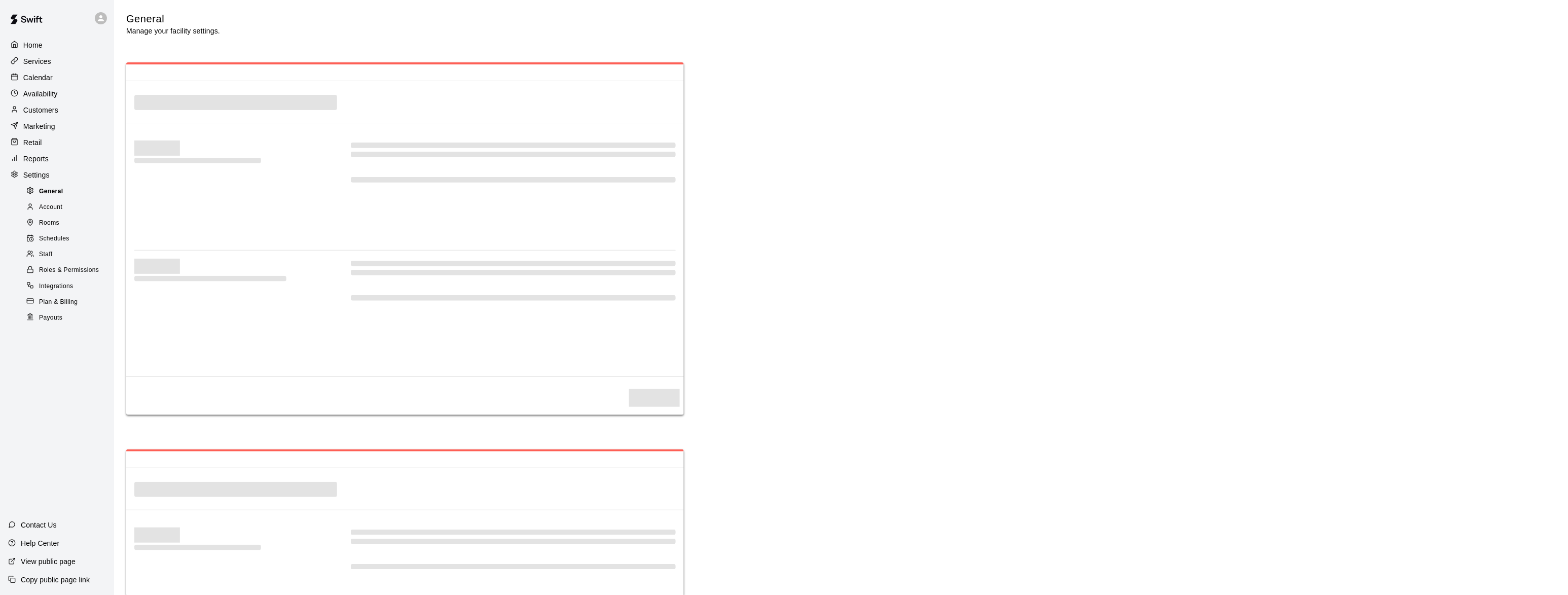
select select "**"
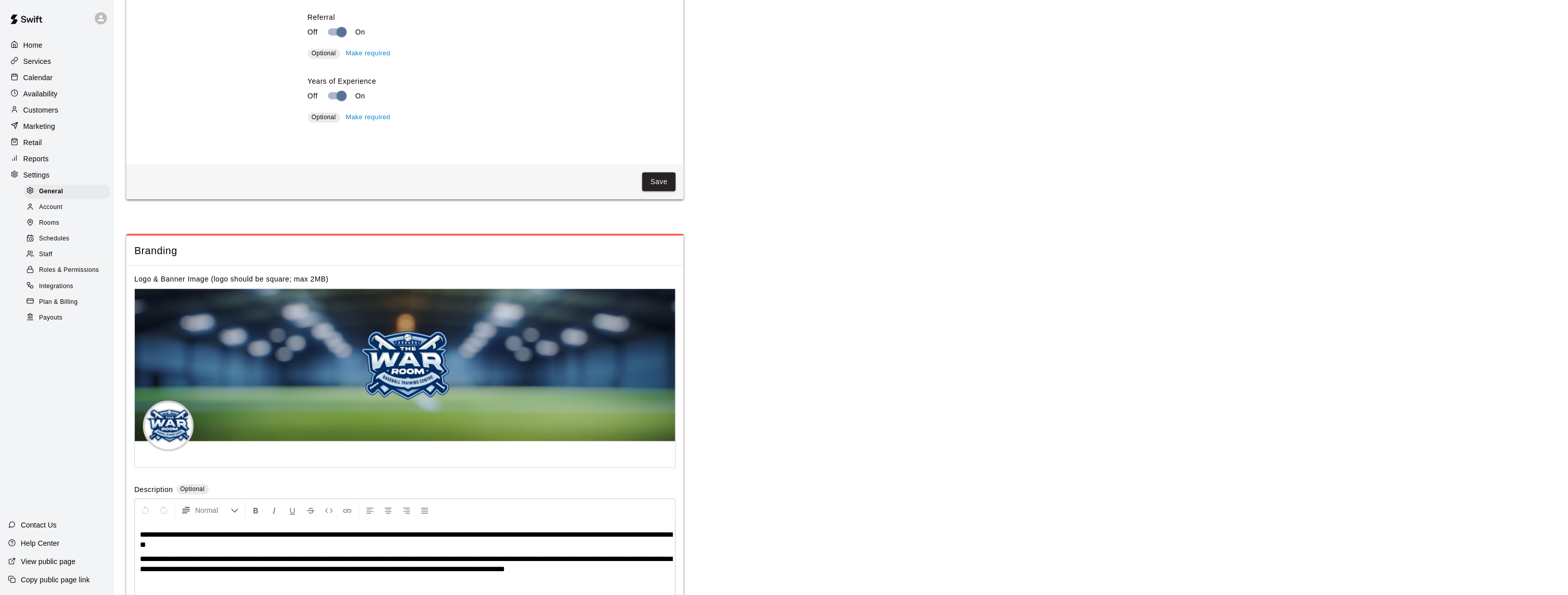
scroll to position [1992, 0]
click at [37, 128] on p "Marketing" at bounding box center [39, 126] width 32 height 10
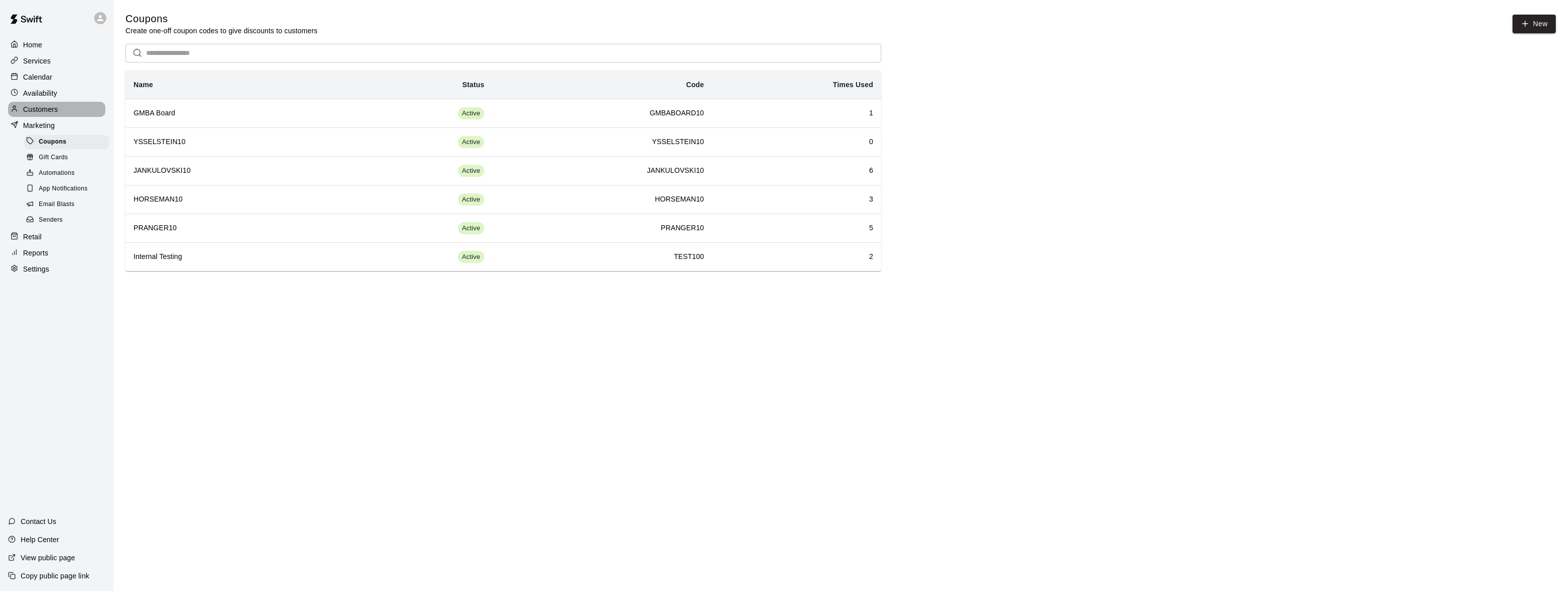
click at [55, 107] on p "Customers" at bounding box center [40, 109] width 35 height 10
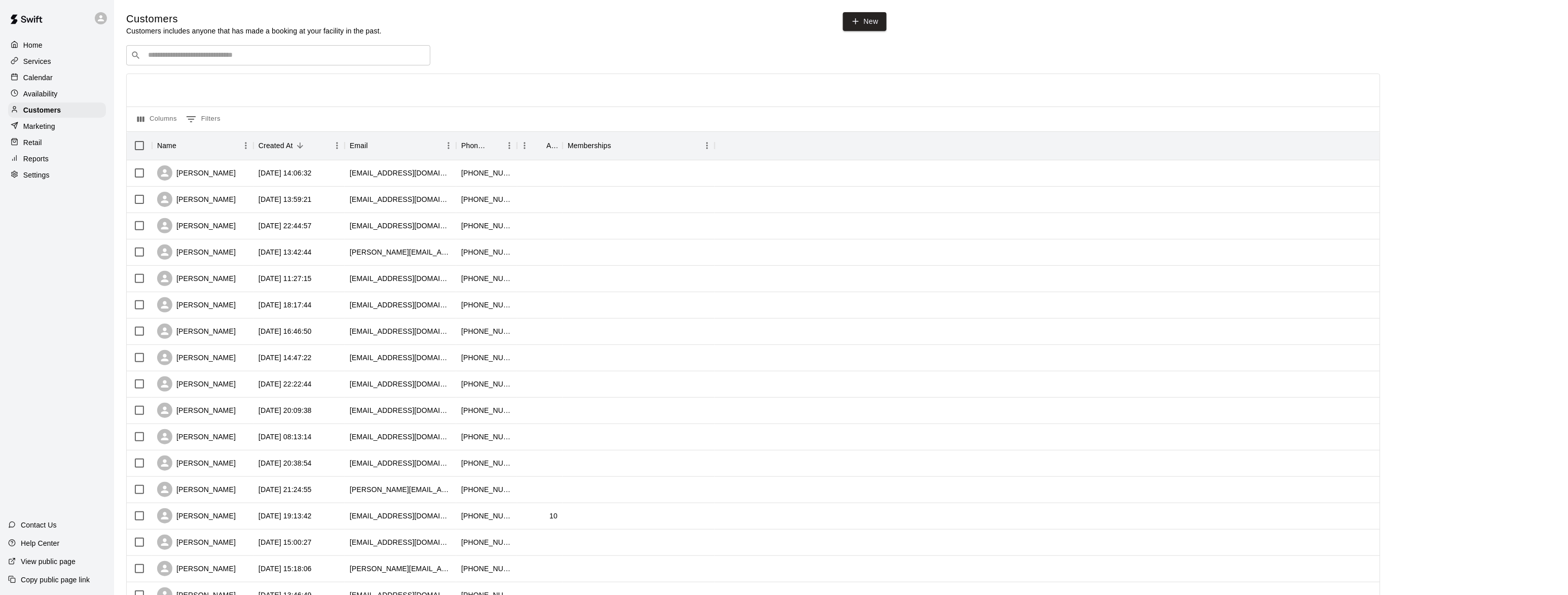
click at [36, 164] on p "Reports" at bounding box center [36, 159] width 25 height 10
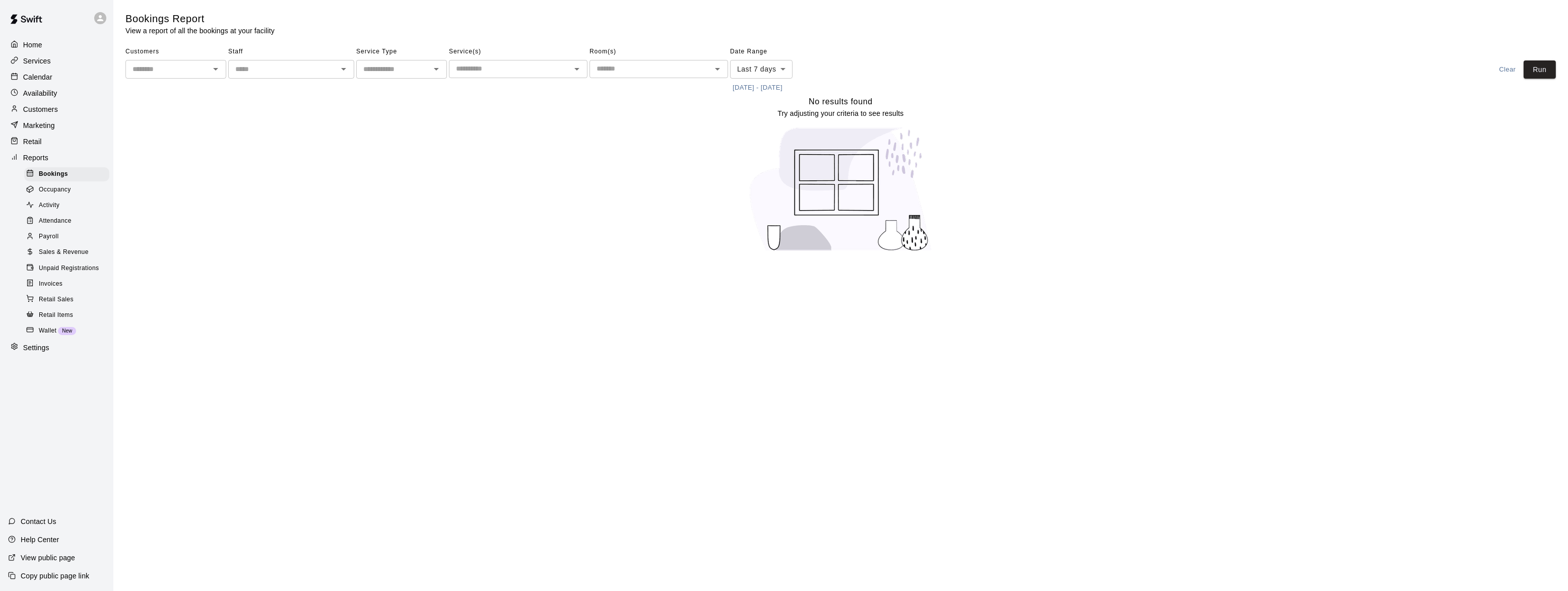
click at [186, 69] on input "text" at bounding box center [167, 69] width 78 height 13
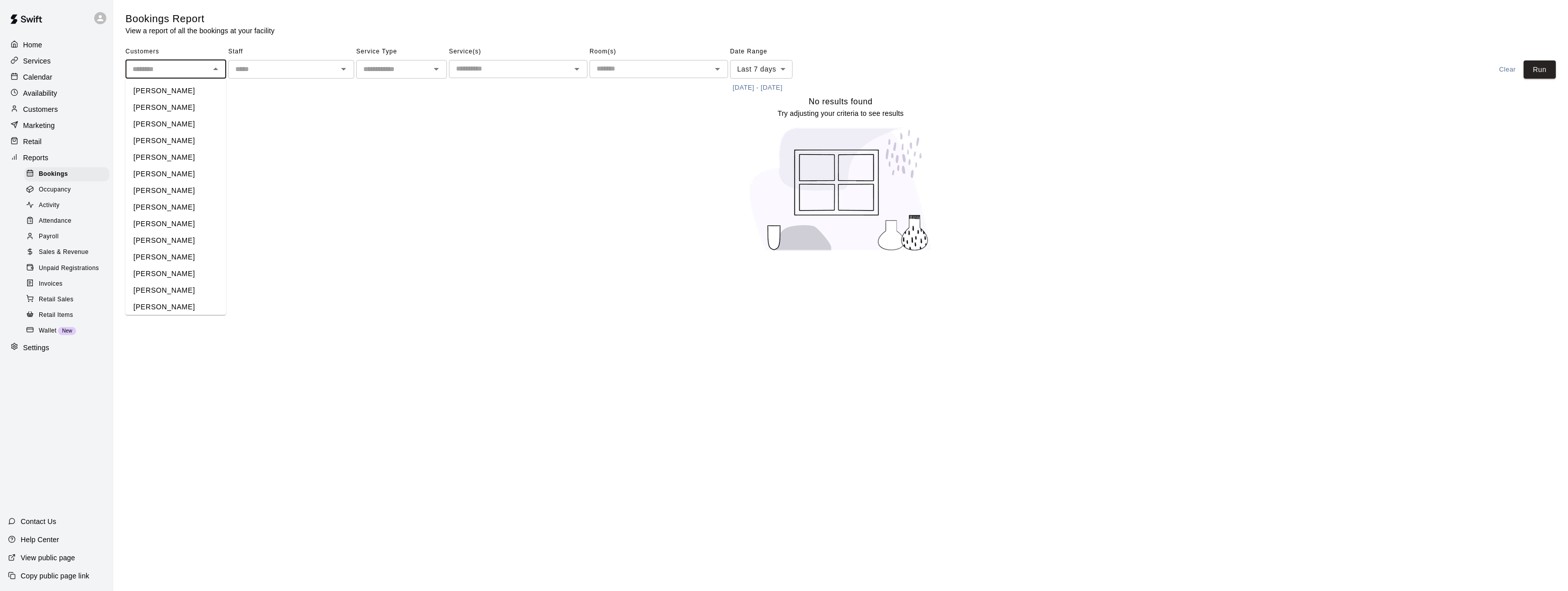
click at [186, 69] on input "text" at bounding box center [167, 69] width 78 height 13
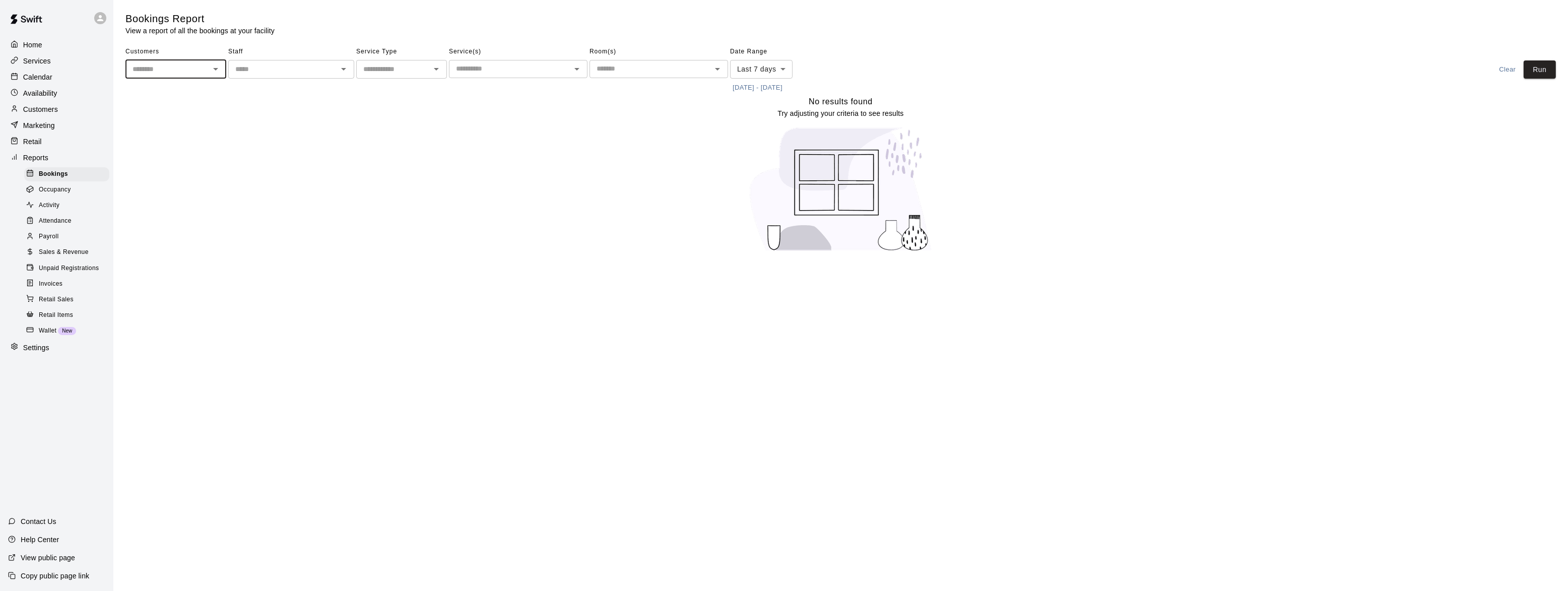
click at [416, 72] on input "text" at bounding box center [393, 69] width 68 height 13
click at [401, 102] on li "Lessons" at bounding box center [401, 107] width 91 height 16
click at [437, 69] on icon "Open" at bounding box center [436, 69] width 5 height 2
click at [393, 128] on li "Camps" at bounding box center [401, 124] width 91 height 16
type input "*****"
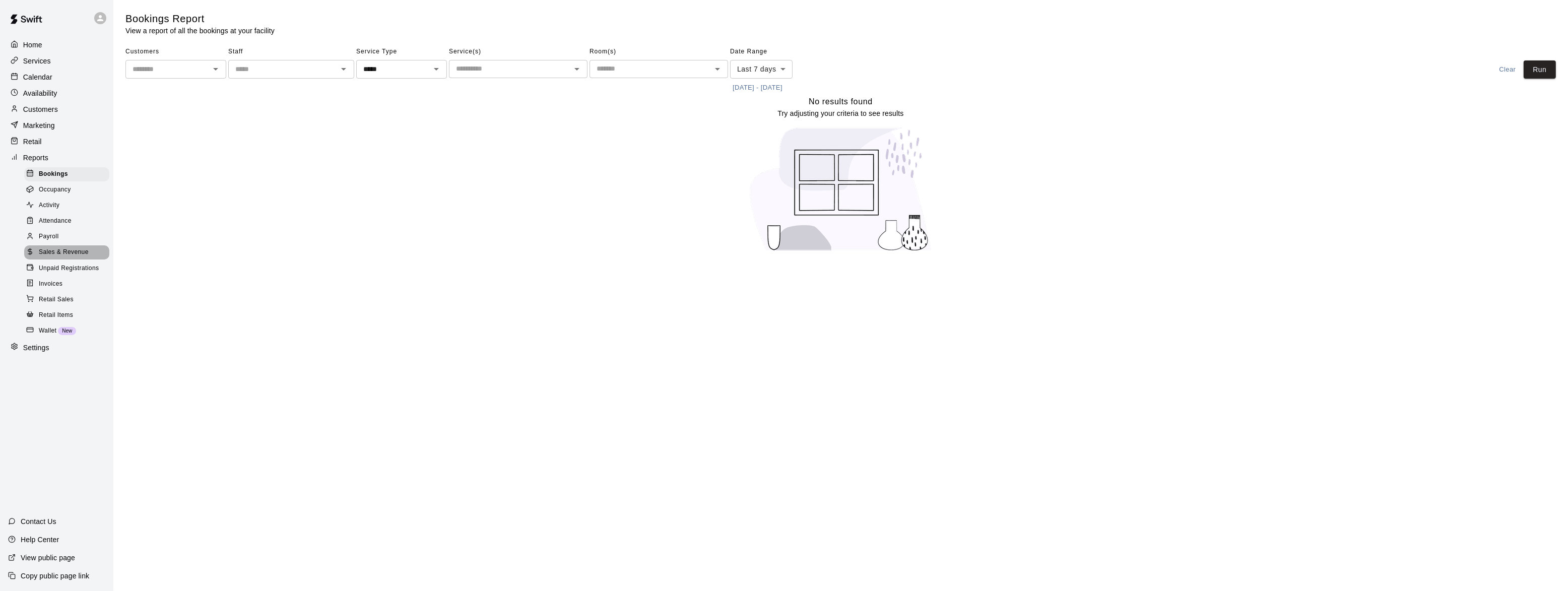
click at [51, 254] on span "Sales & Revenue" at bounding box center [64, 252] width 50 height 10
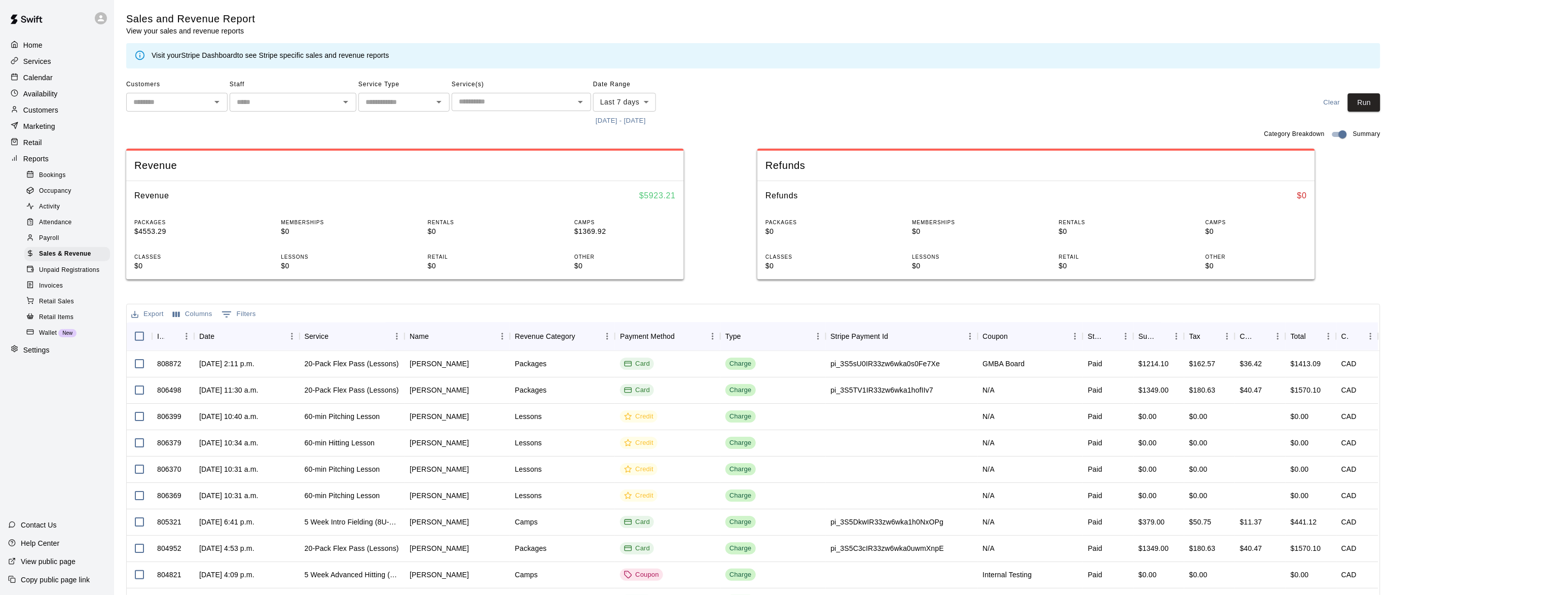
click at [646, 102] on body "Home Services Calendar Availability Customers Marketing Retail Reports Bookings…" at bounding box center [784, 332] width 1568 height 663
click at [624, 161] on li "Last 30 days" at bounding box center [624, 157] width 62 height 17
type input "*****"
click at [1376, 106] on button "Run" at bounding box center [1364, 102] width 32 height 19
click at [40, 40] on p "Home" at bounding box center [32, 45] width 19 height 10
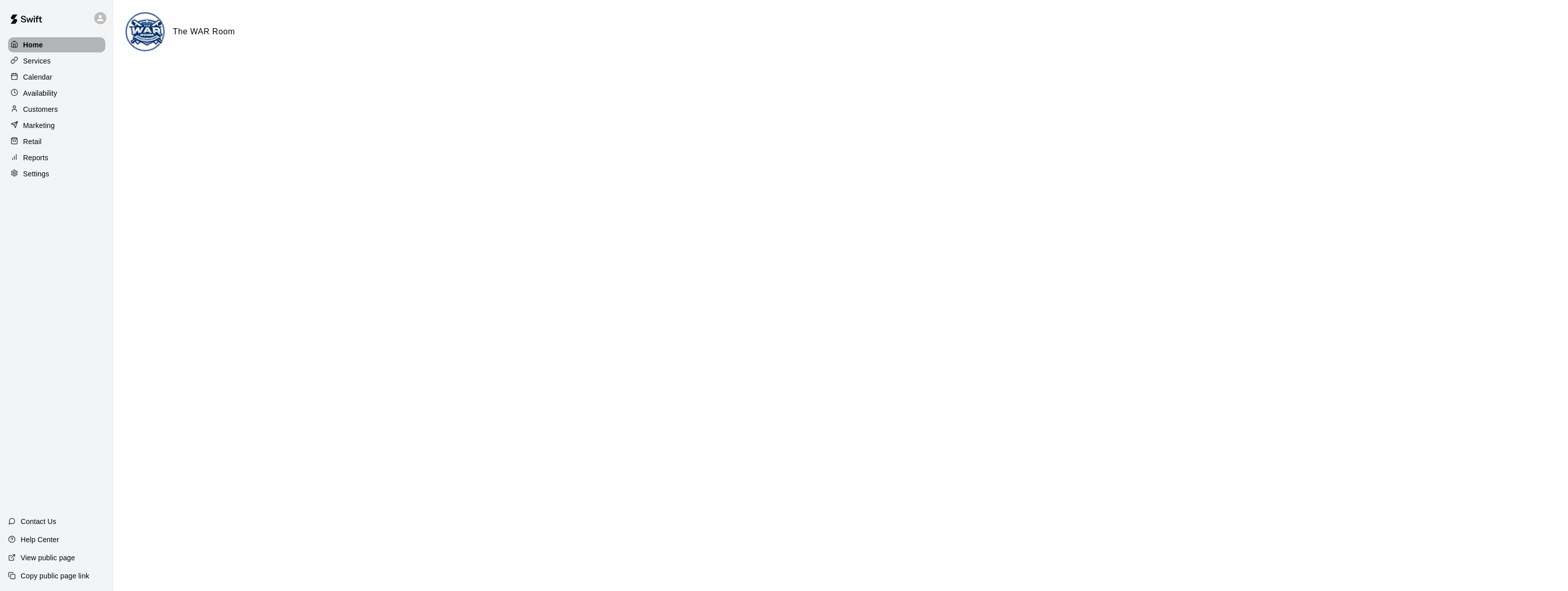
click at [34, 43] on p "Home" at bounding box center [33, 44] width 20 height 10
click at [28, 178] on p "Settings" at bounding box center [36, 173] width 26 height 10
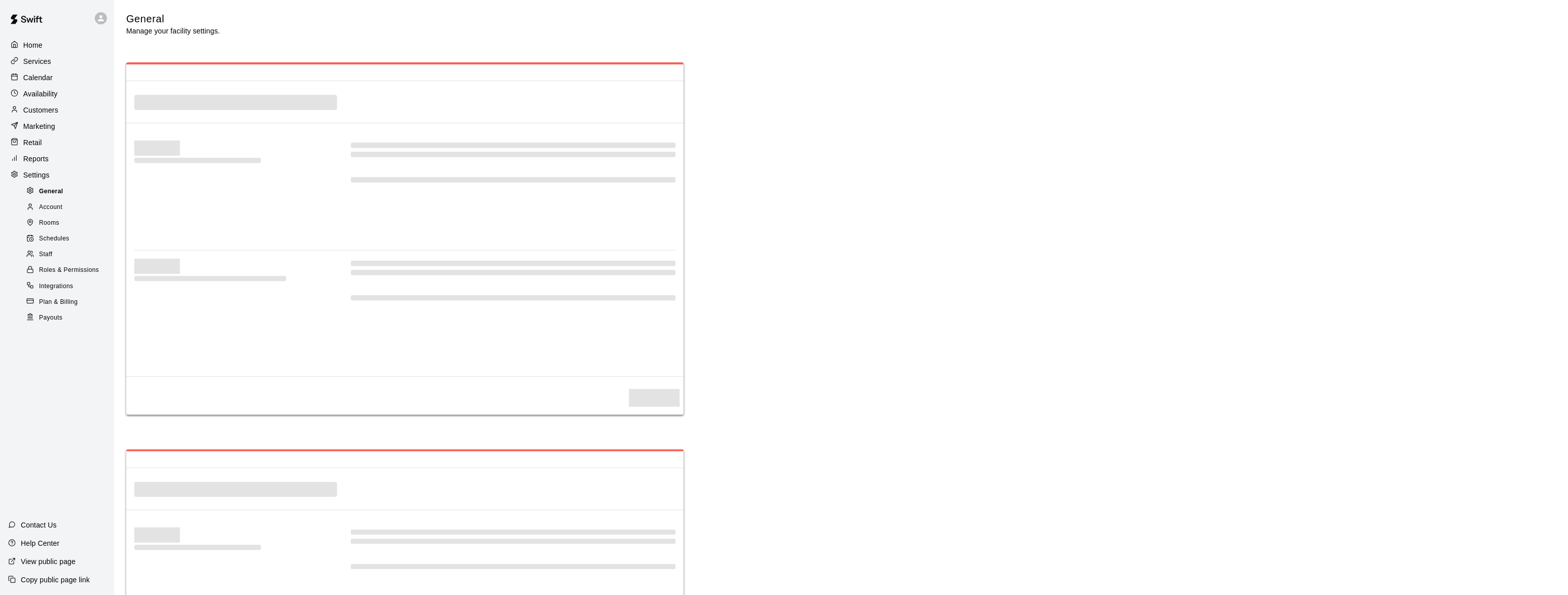
select select "**"
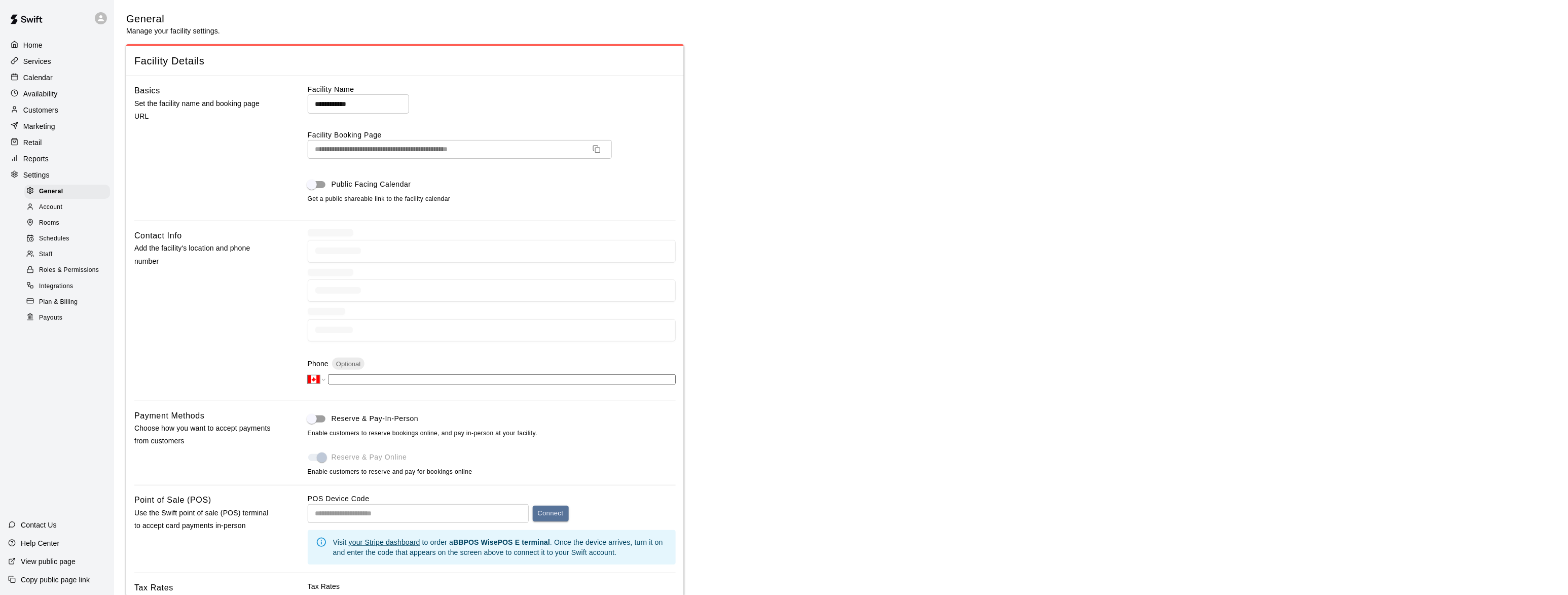
scroll to position [1992, 0]
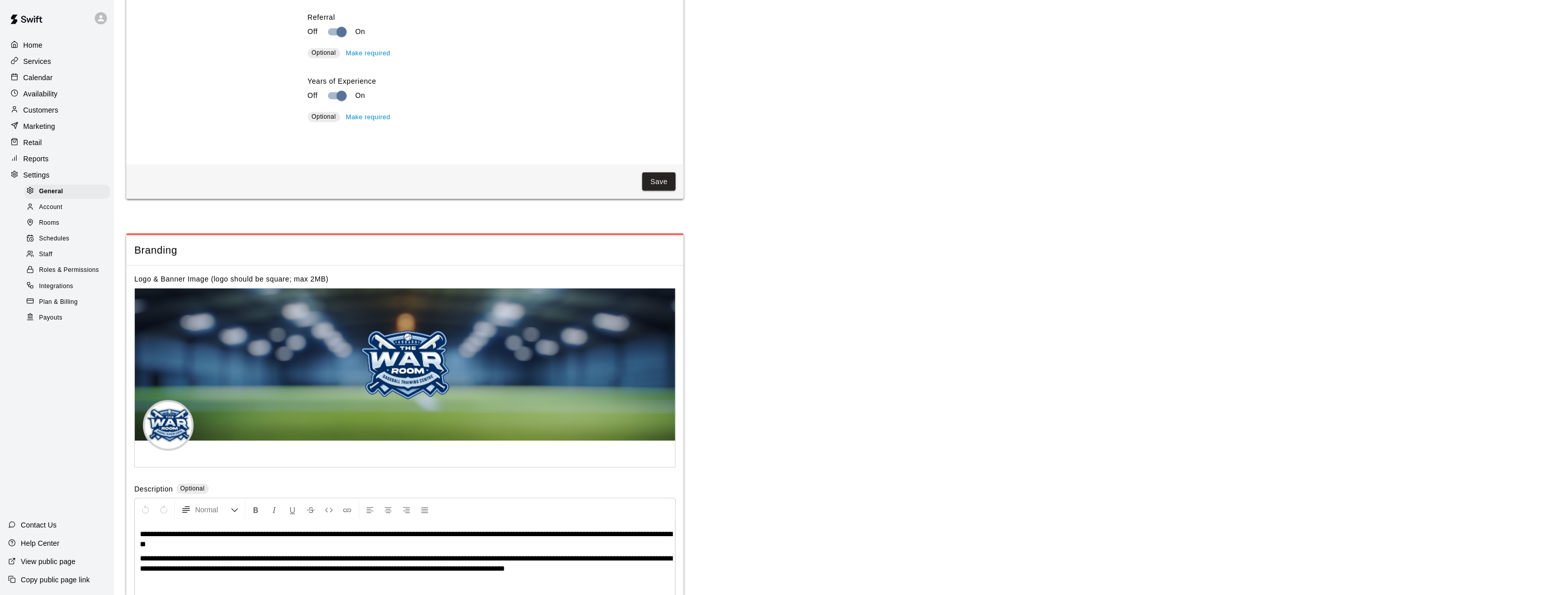
click at [53, 255] on div "Staff" at bounding box center [67, 254] width 86 height 14
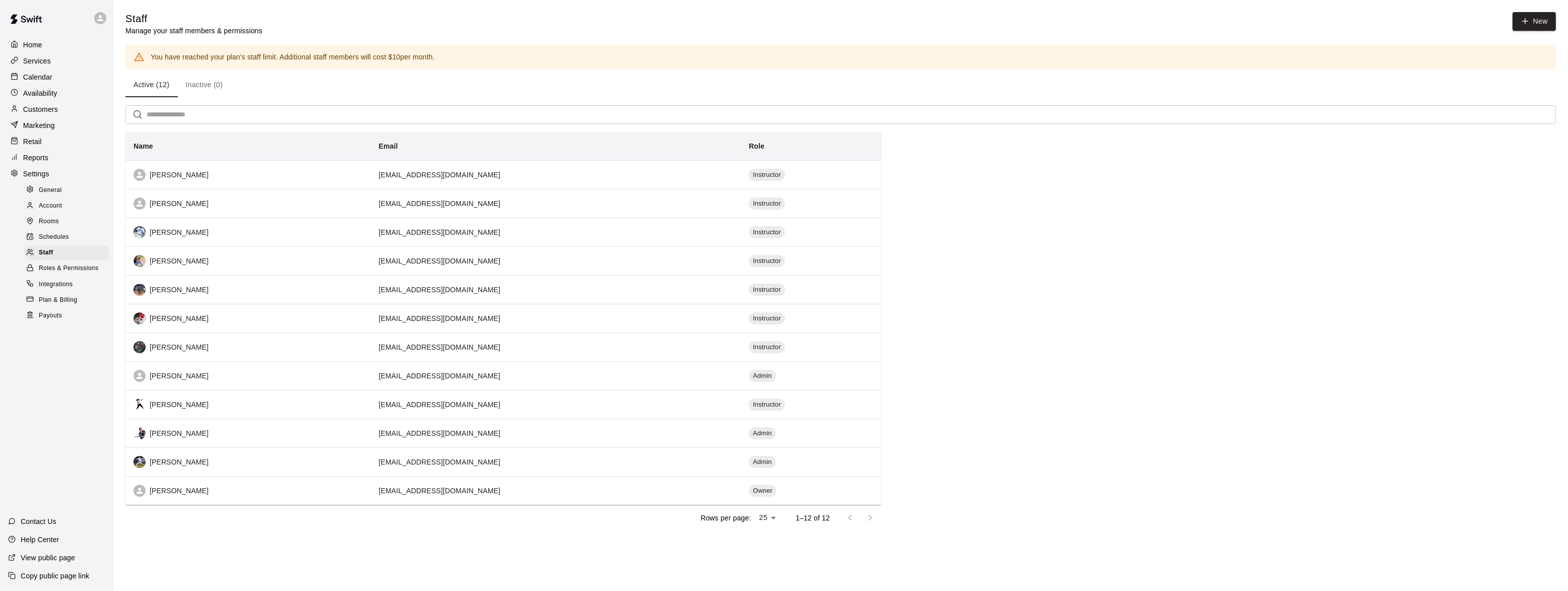
click at [48, 223] on span "Rooms" at bounding box center [49, 222] width 20 height 10
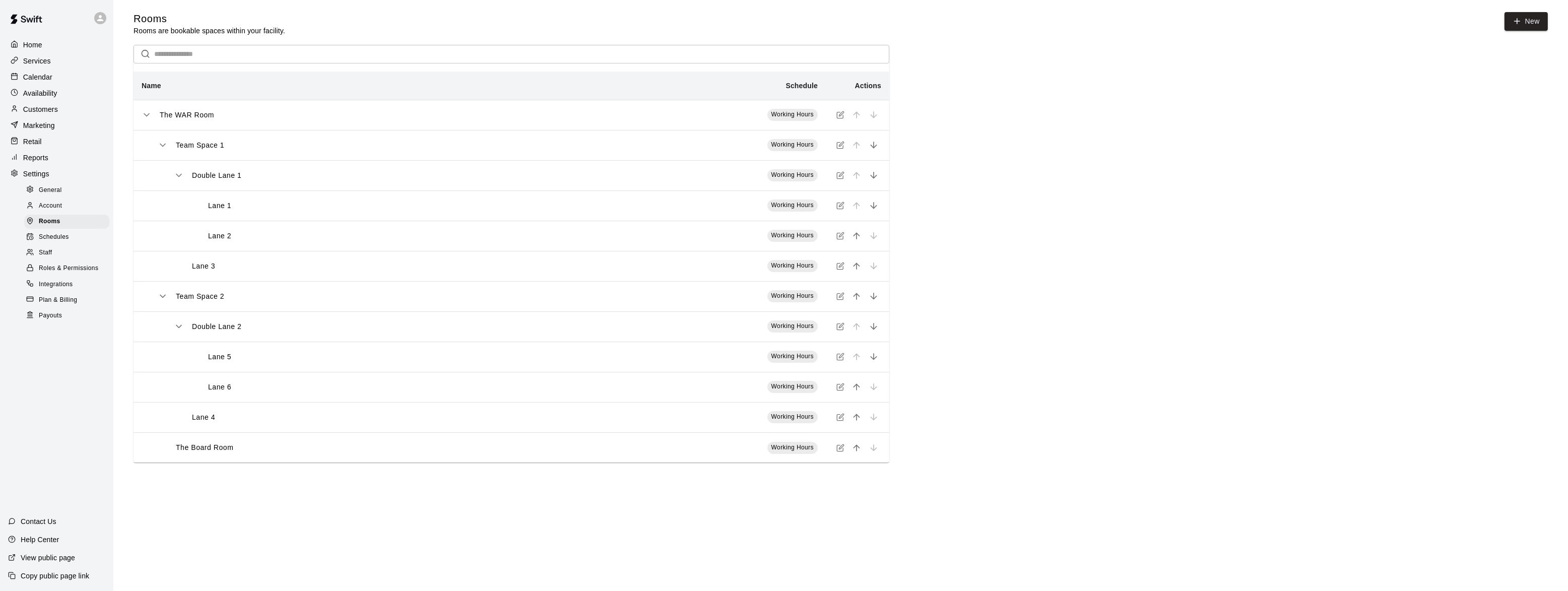
click at [47, 241] on span "Schedules" at bounding box center [54, 237] width 30 height 10
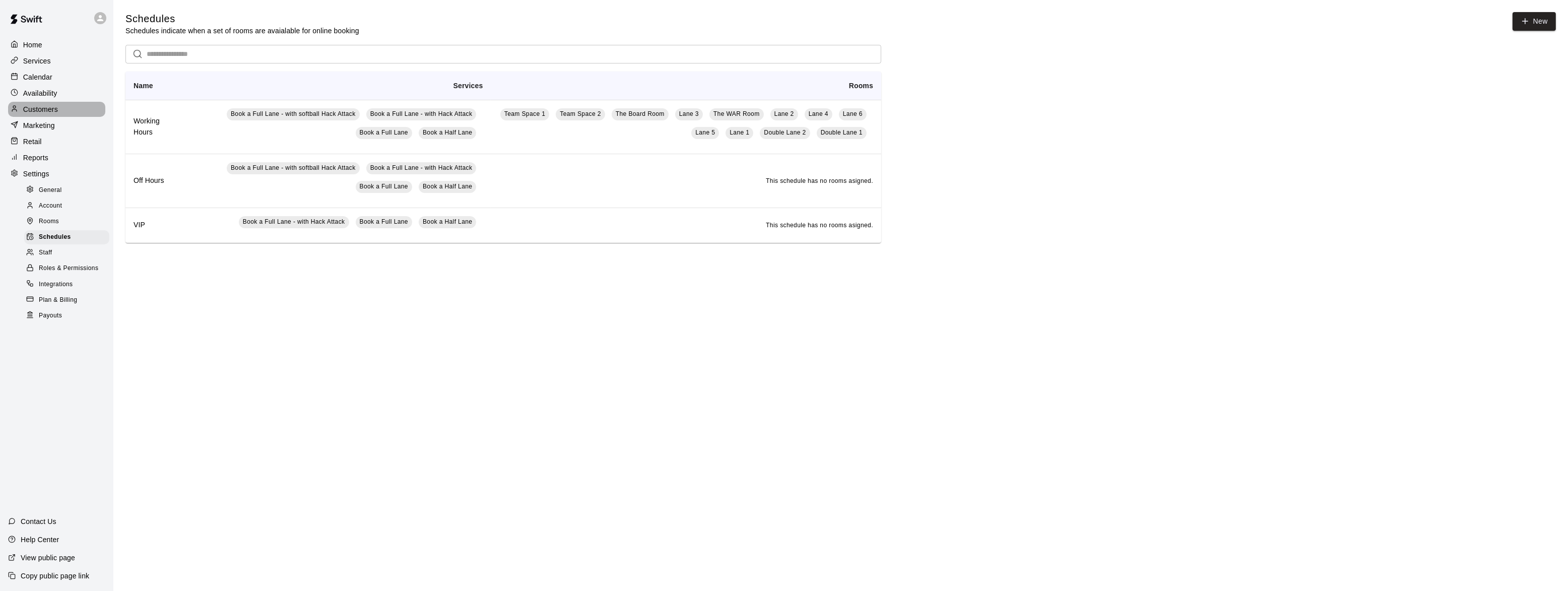
click at [33, 116] on div "Customers" at bounding box center [57, 109] width 97 height 15
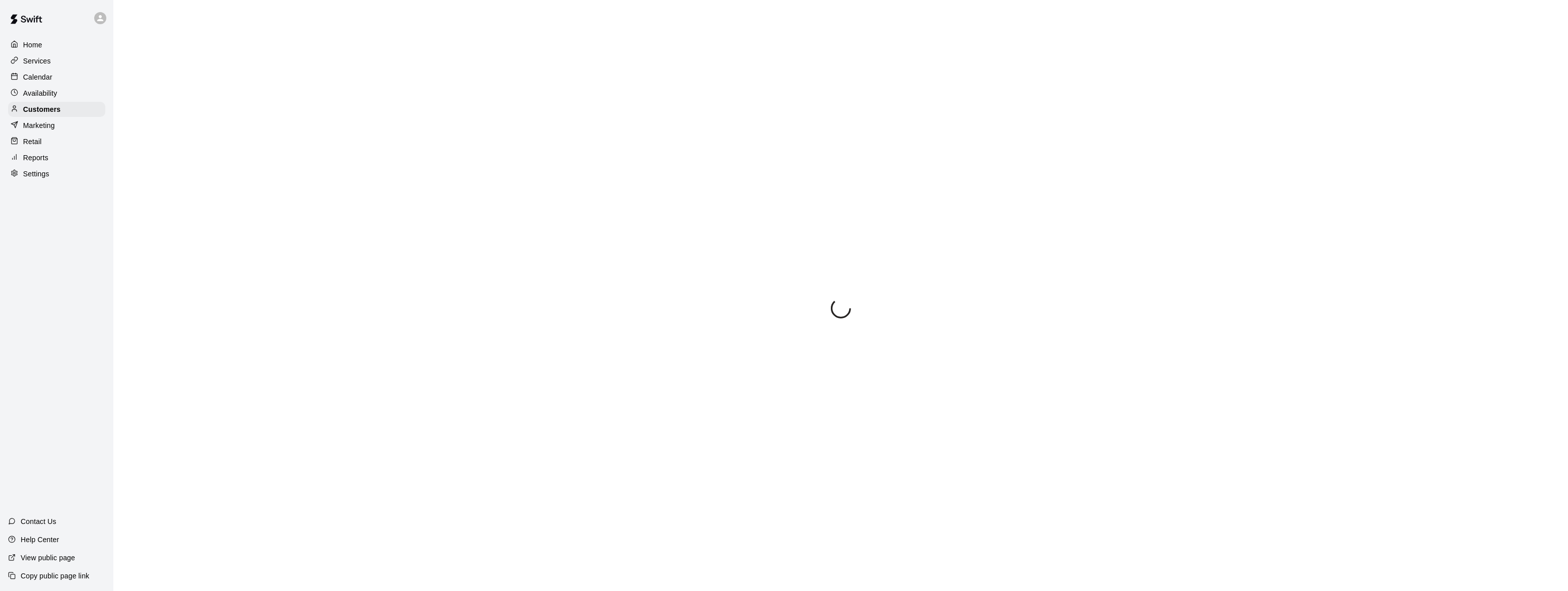
click at [35, 128] on p "Marketing" at bounding box center [39, 125] width 32 height 10
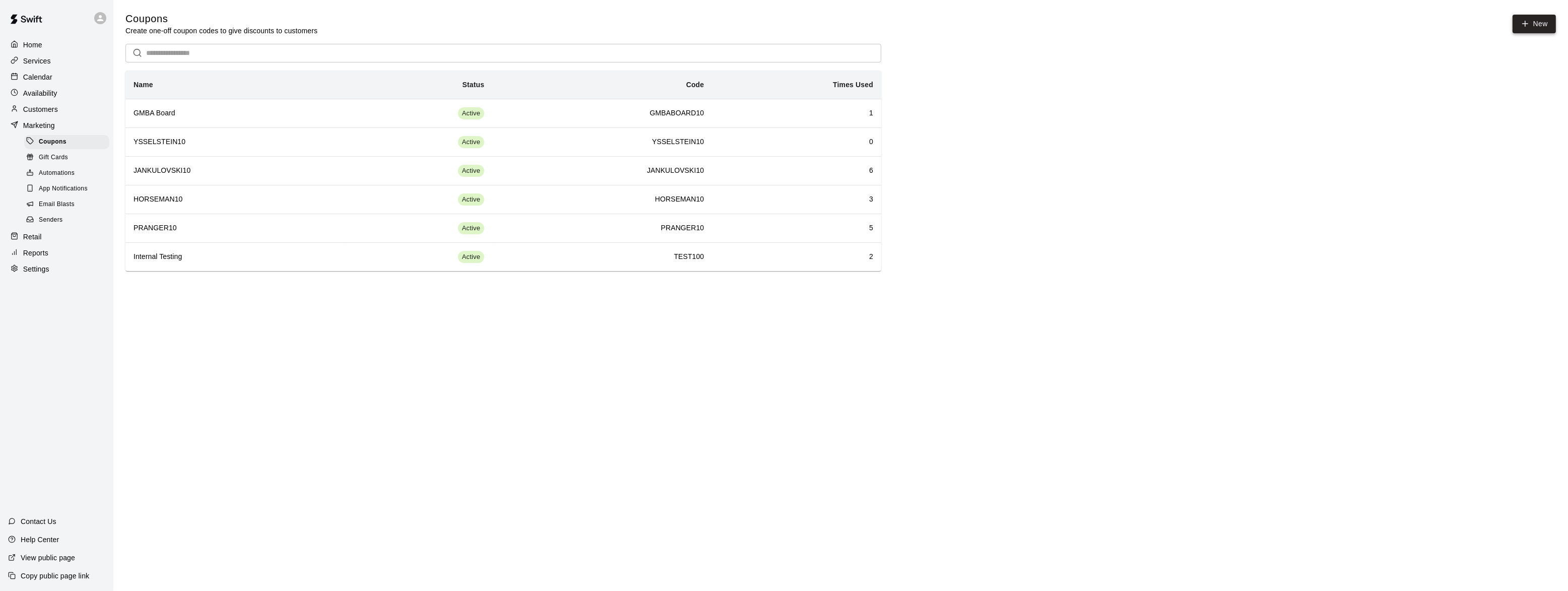
click at [1543, 27] on button "New" at bounding box center [1534, 24] width 43 height 19
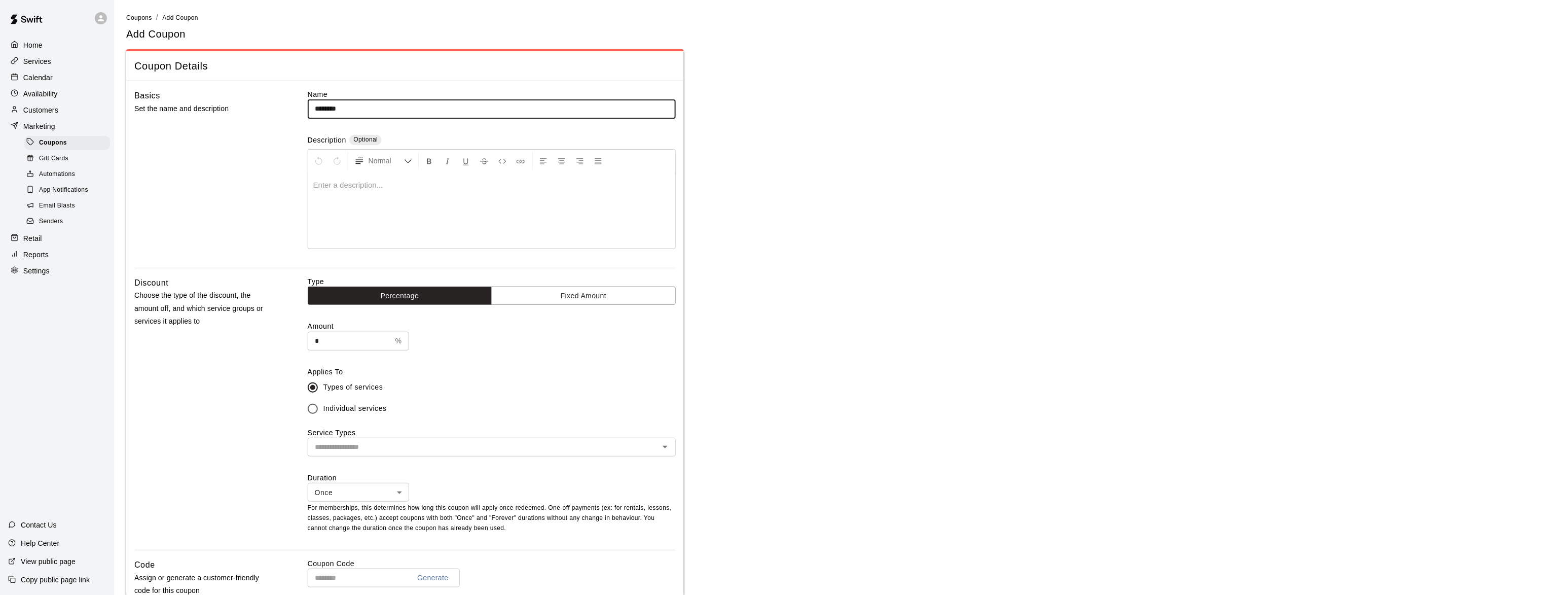
type input "********"
drag, startPoint x: 336, startPoint y: 332, endPoint x: 277, endPoint y: 333, distance: 59.0
click at [277, 333] on div "Discount Choose the type of the discount, the amount off, and which service gro…" at bounding box center [405, 413] width 541 height 273
type input "***"
click at [413, 446] on input "text" at bounding box center [483, 447] width 345 height 13
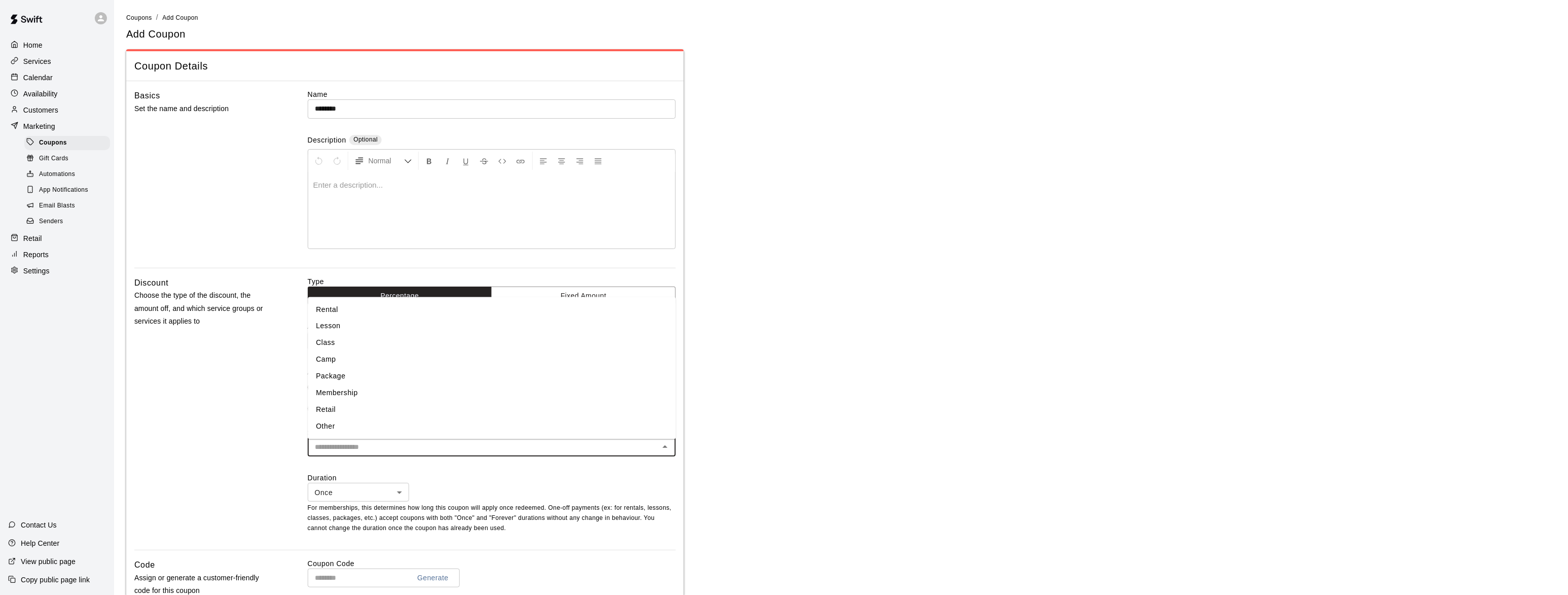
click at [349, 313] on li "Rental" at bounding box center [491, 309] width 368 height 17
click at [384, 452] on input "text" at bounding box center [496, 447] width 293 height 13
click at [249, 436] on div "Discount Choose the type of the discount, the amount off, and which service gro…" at bounding box center [205, 414] width 141 height 275
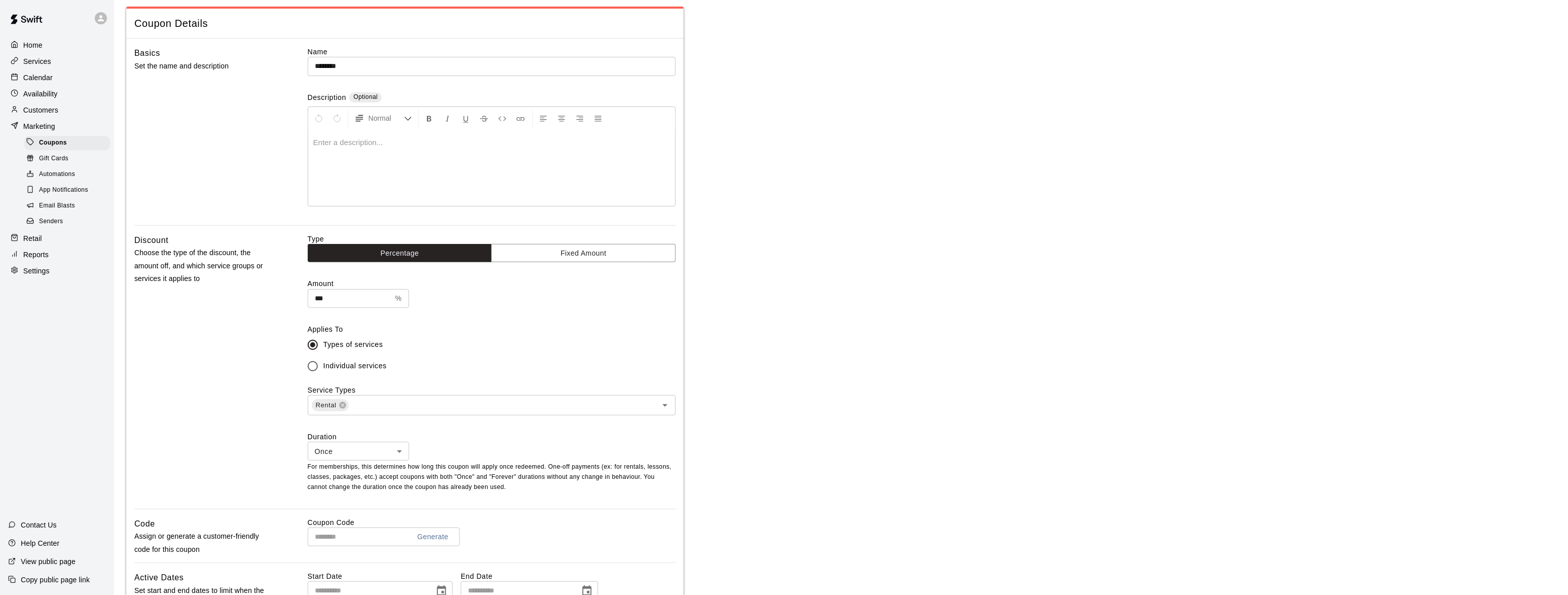
scroll to position [61, 0]
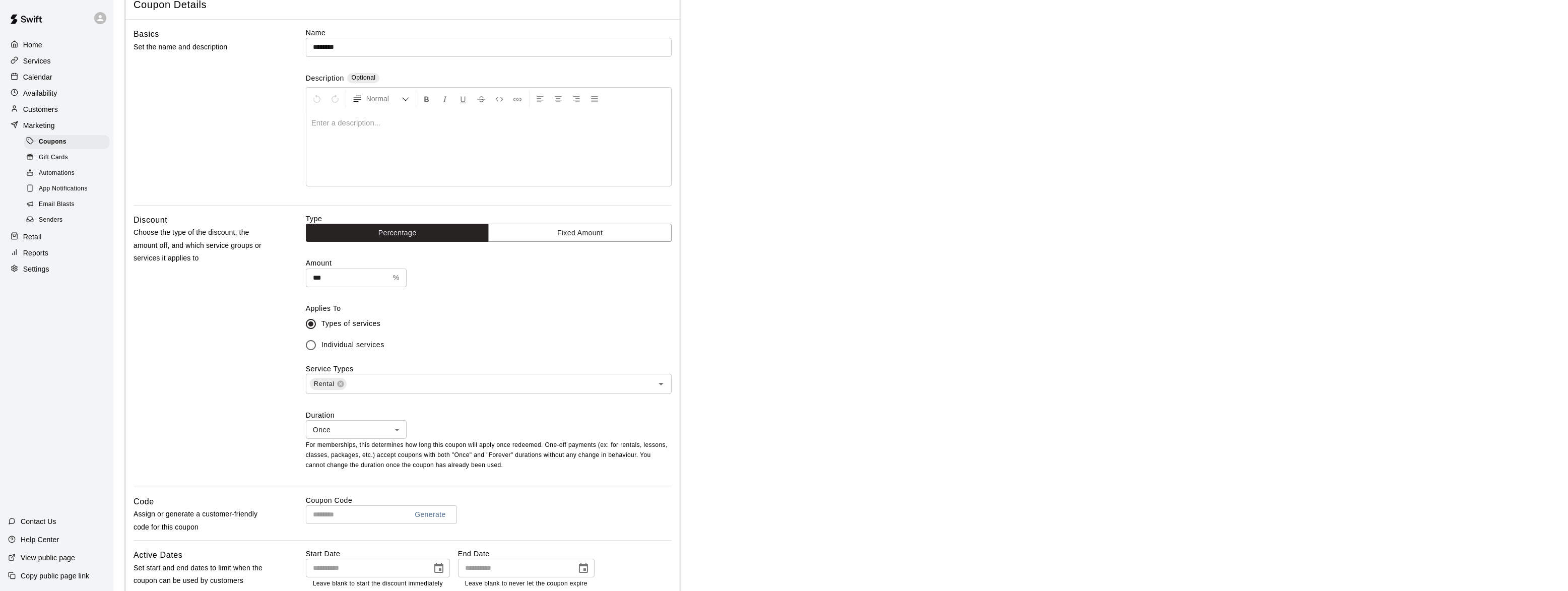
click at [326, 424] on body "Home Services Calendar Availability Customers Marketing Coupons Gift Cards Auto…" at bounding box center [784, 377] width 1568 height 876
click at [329, 472] on li "Forever" at bounding box center [356, 468] width 101 height 16
type input "*******"
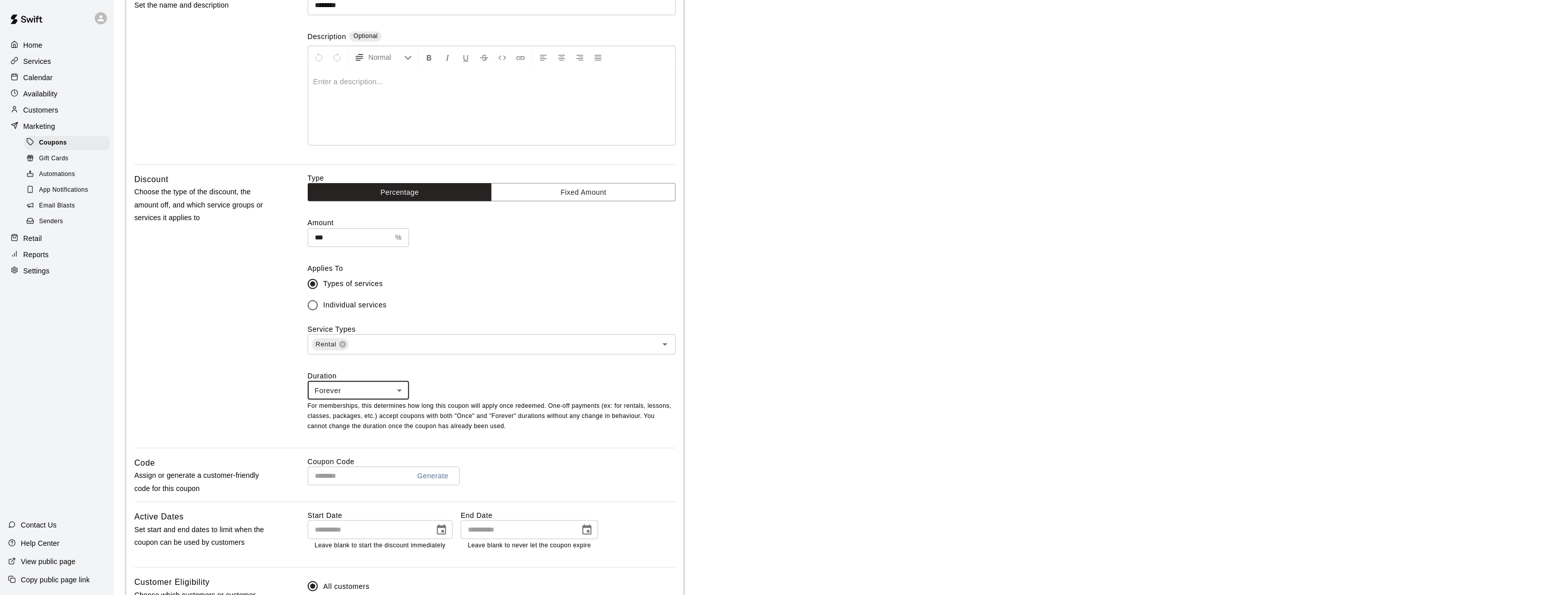
scroll to position [123, 0]
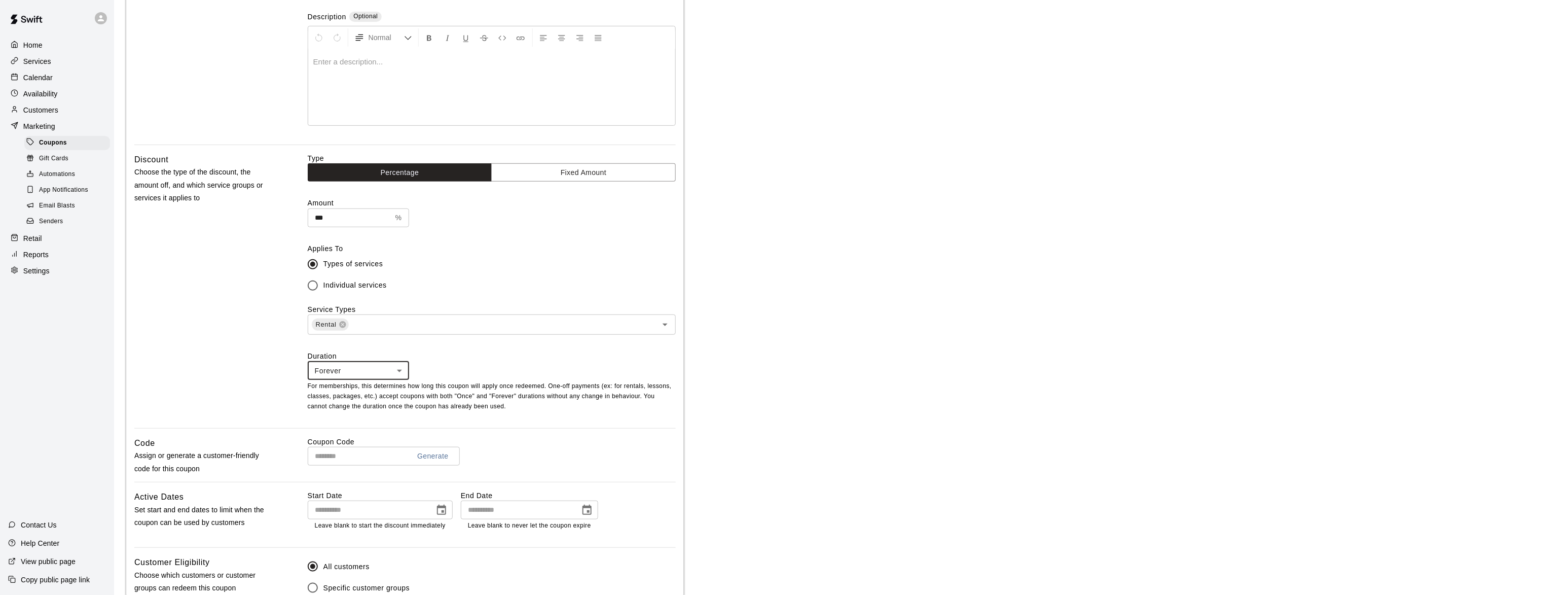
click at [331, 454] on input "text" at bounding box center [355, 456] width 94 height 19
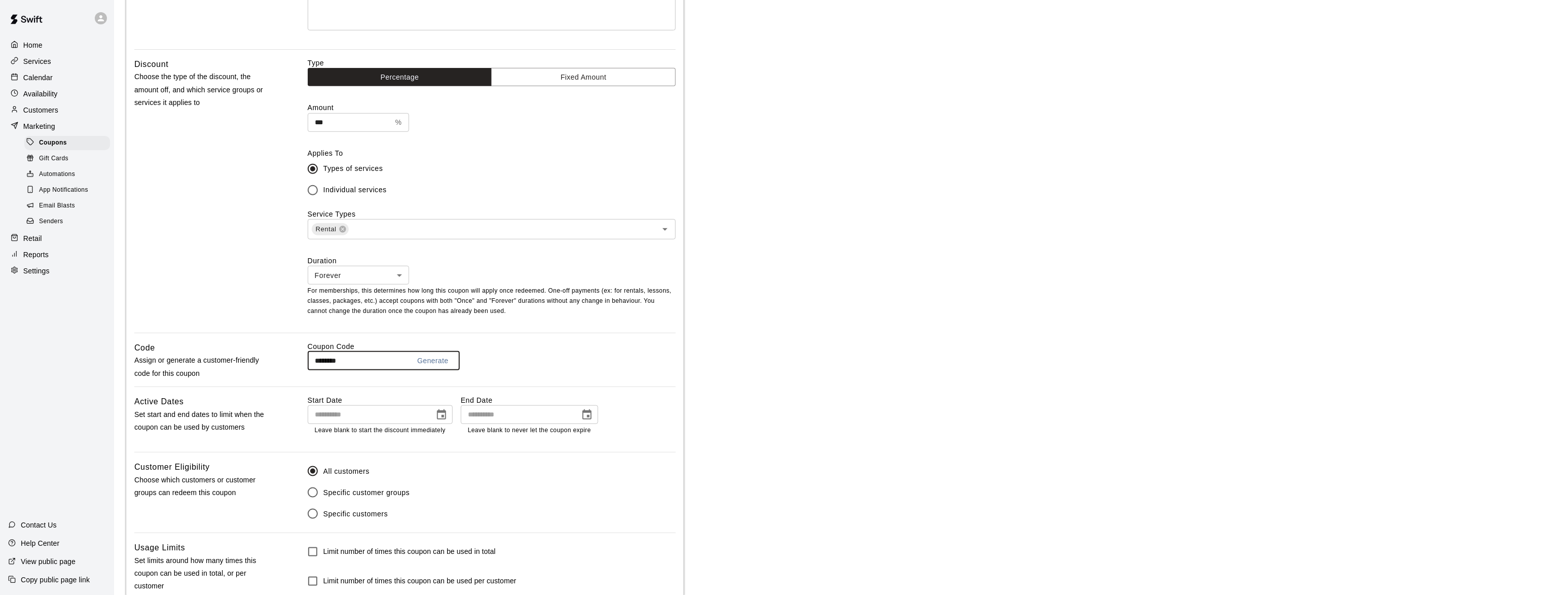
scroll to position [247, 0]
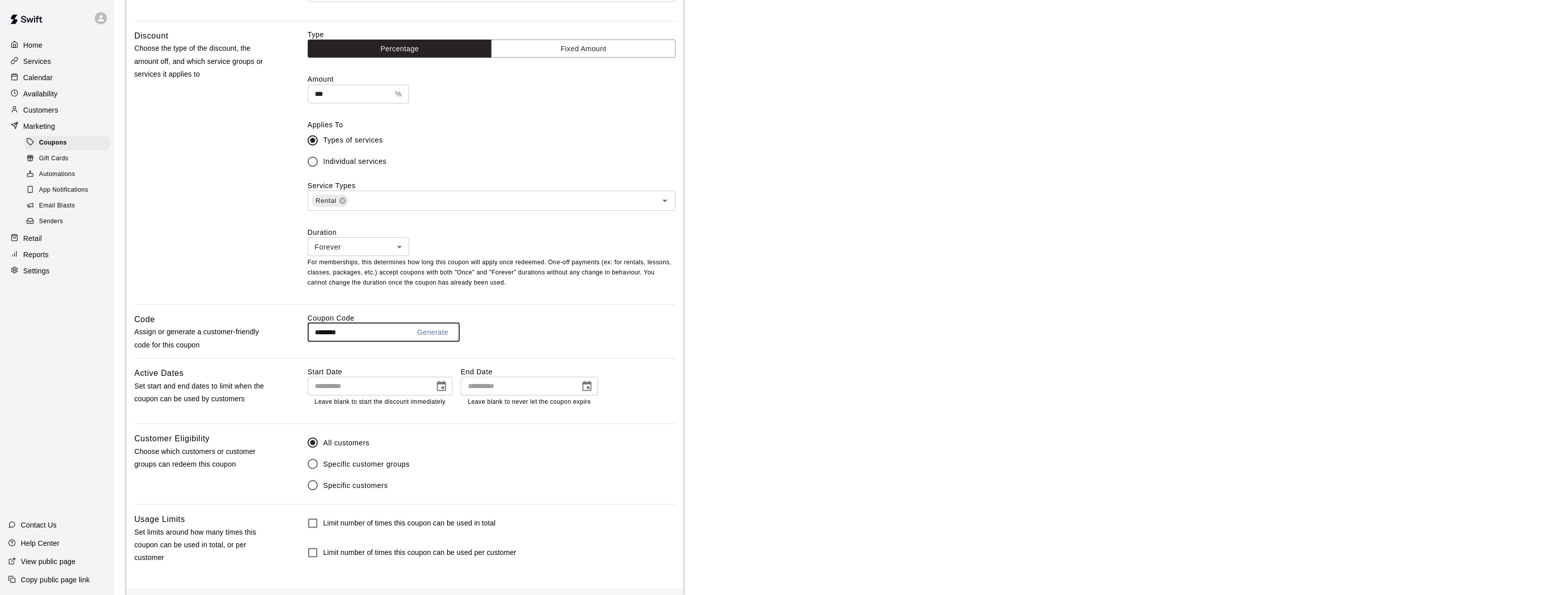
type input "********"
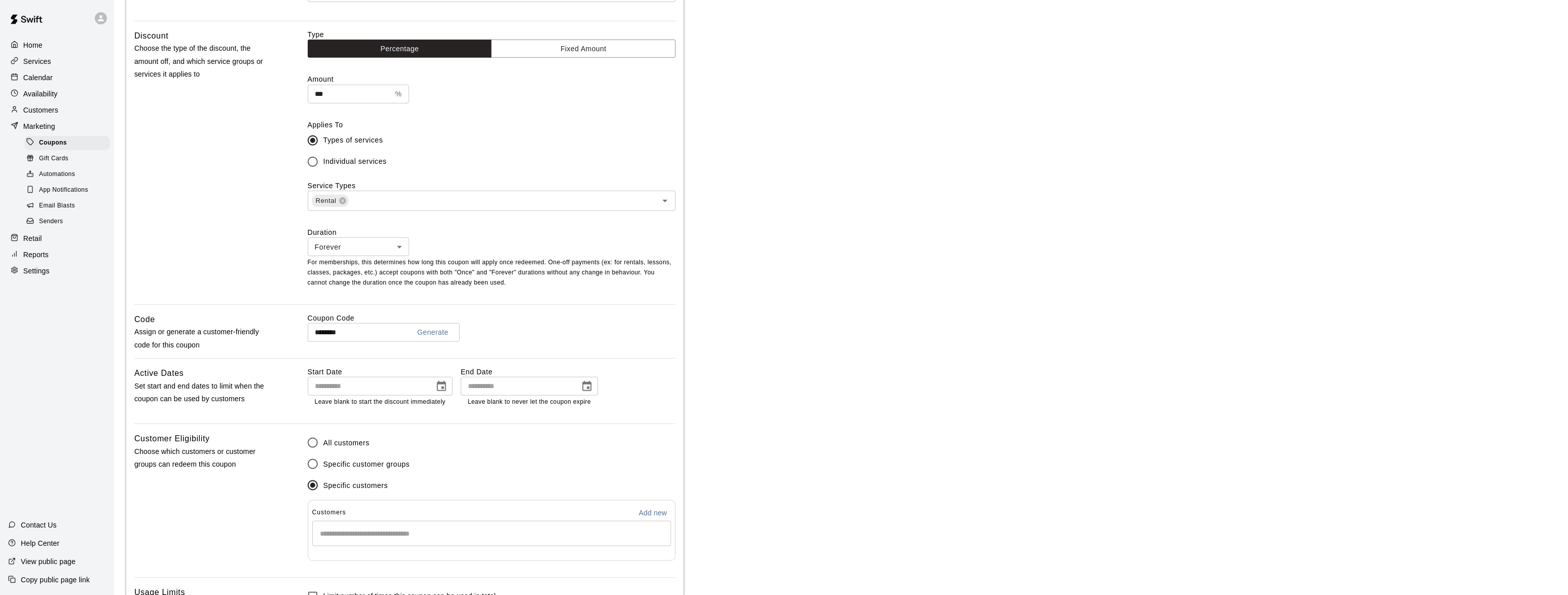
click at [331, 526] on div "​" at bounding box center [492, 533] width 359 height 25
type input "****"
click at [336, 480] on div "[PERSON_NAME] [EMAIL_ADDRESS][DOMAIN_NAME]" at bounding box center [492, 474] width 359 height 32
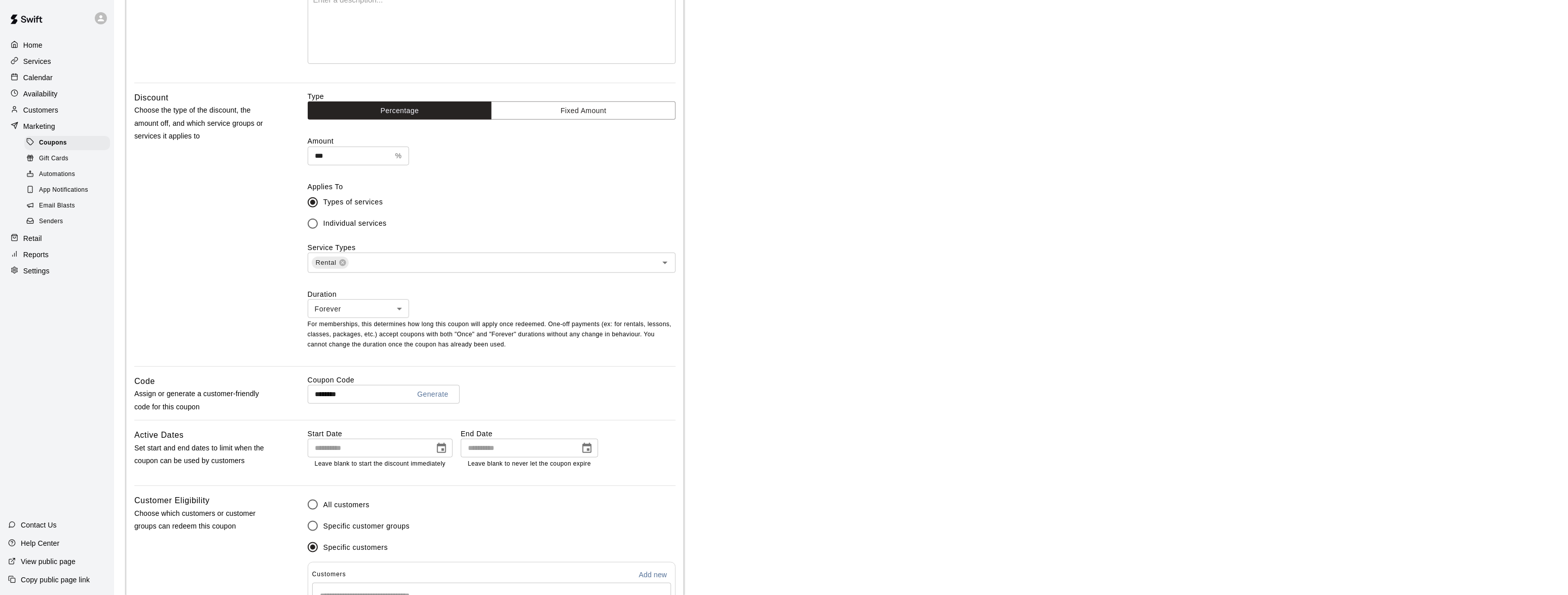
scroll to position [419, 0]
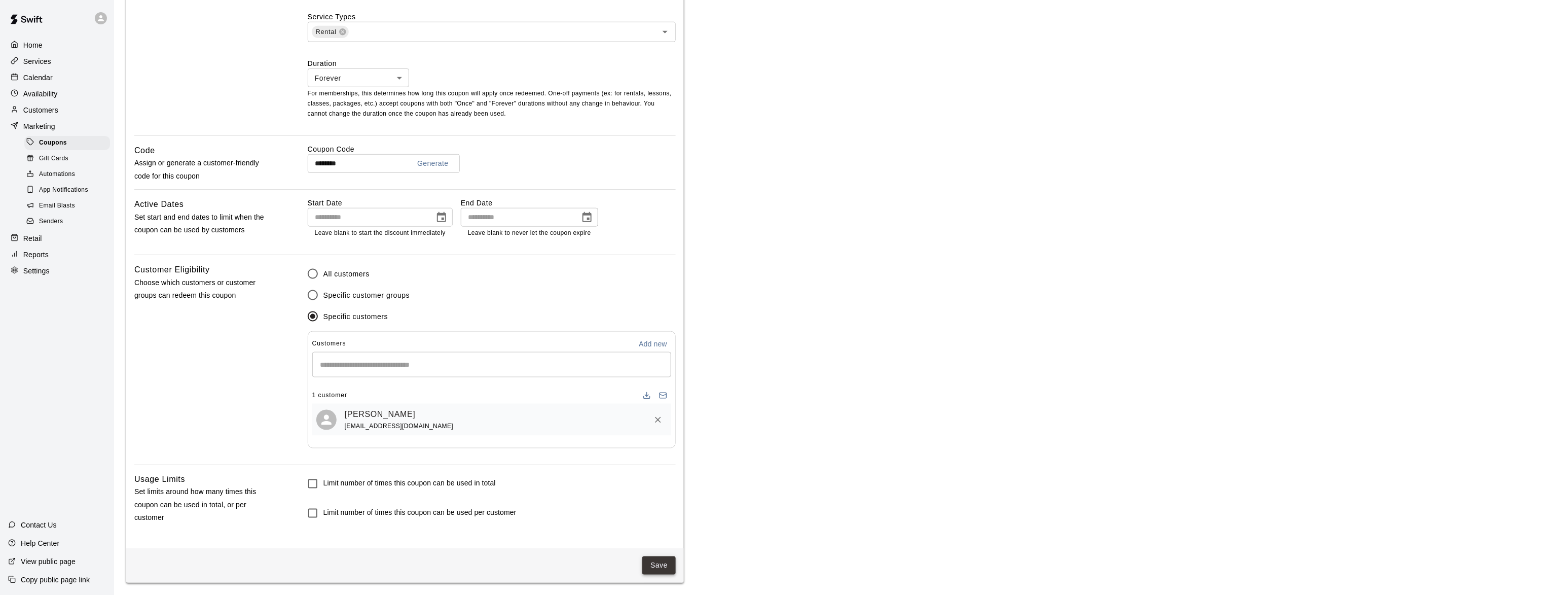
click at [664, 567] on button "Save" at bounding box center [659, 566] width 34 height 19
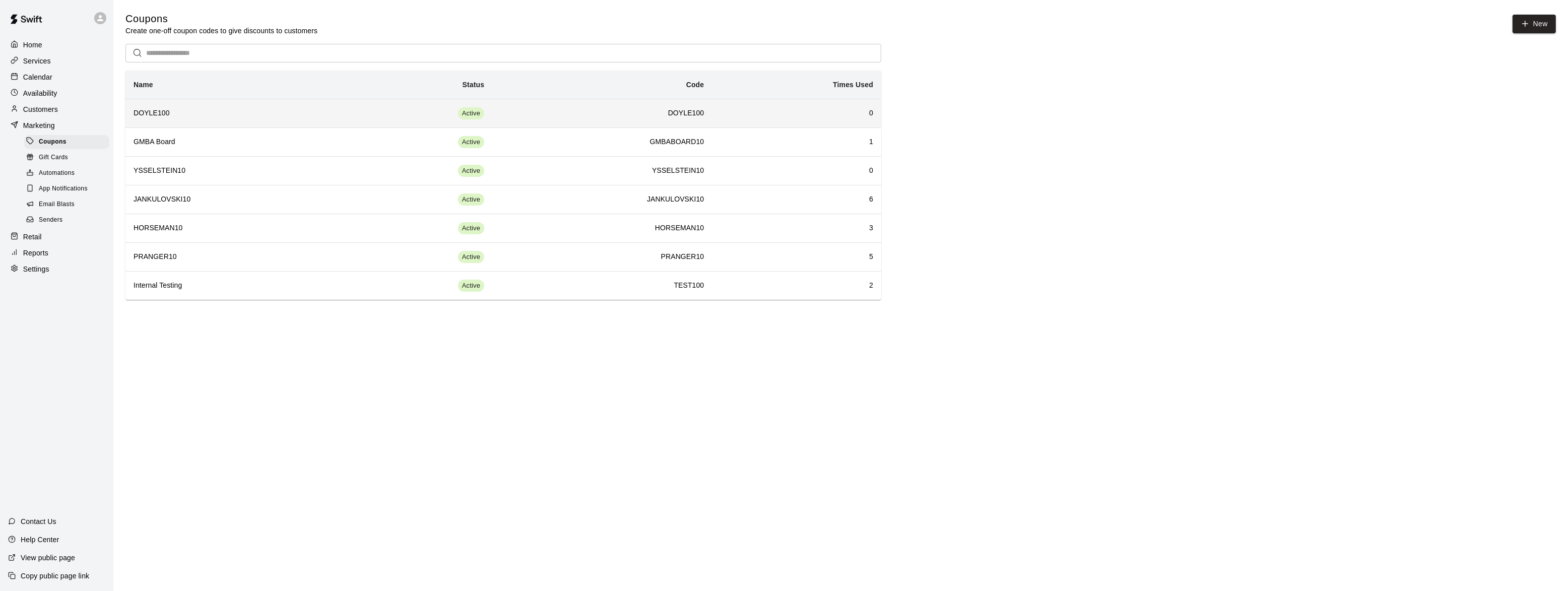
click at [150, 113] on h6 "DOYLE100" at bounding box center [235, 113] width 203 height 11
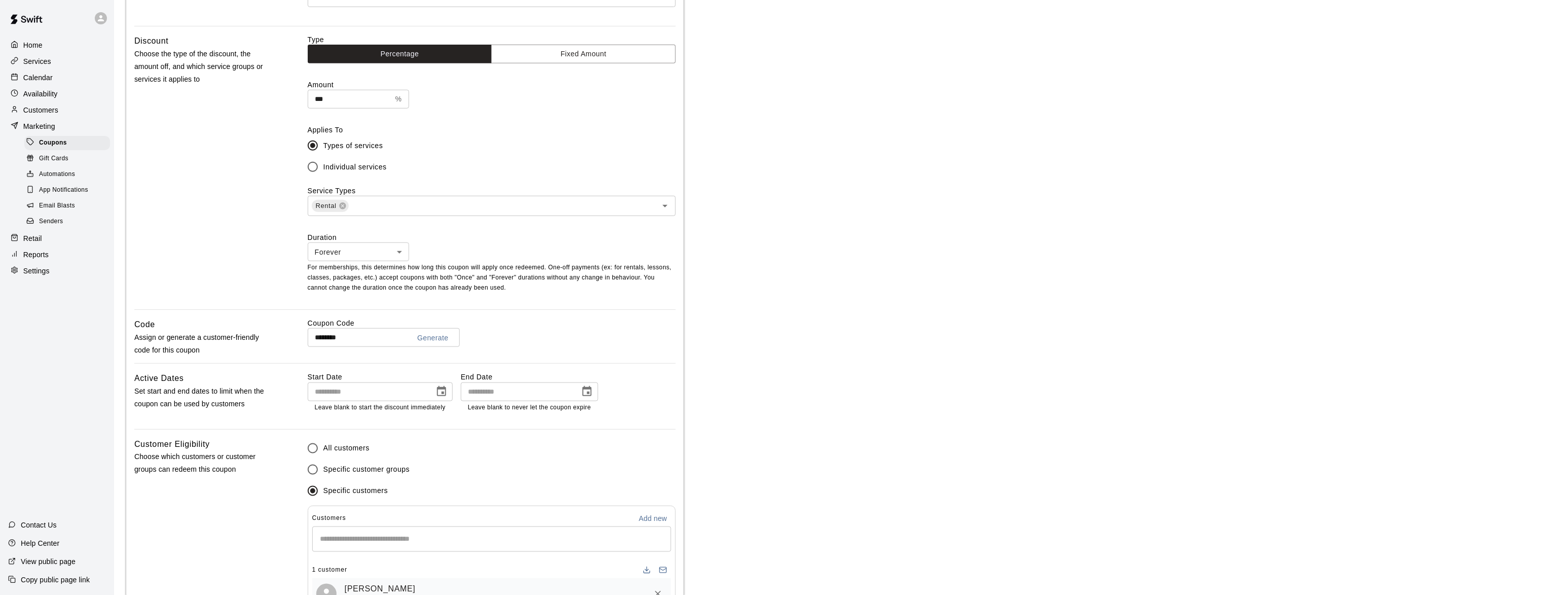
scroll to position [247, 0]
click at [664, 205] on icon "Open" at bounding box center [665, 203] width 12 height 12
click at [778, 198] on main "Coupons / DOYLE100 DOYLE100 Active Deactivate coupon Coupon Details Basics Set …" at bounding box center [841, 295] width 1430 height 1059
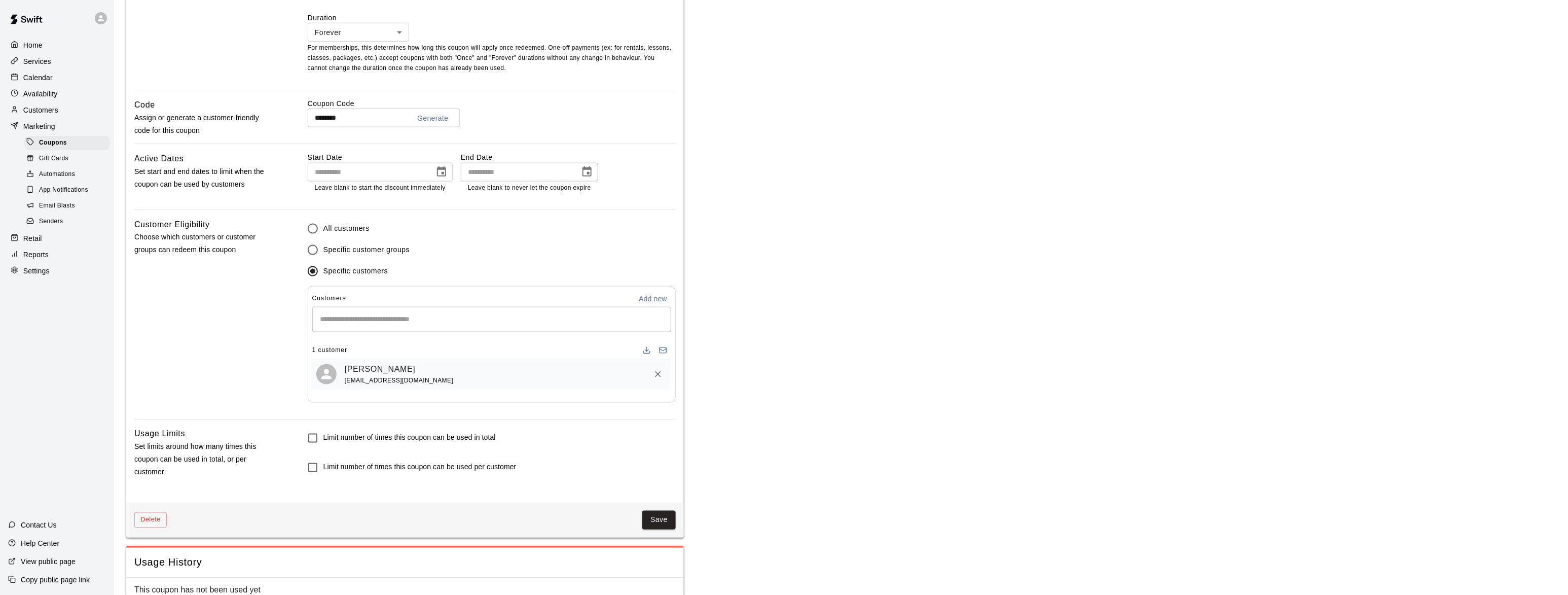
scroll to position [493, 0]
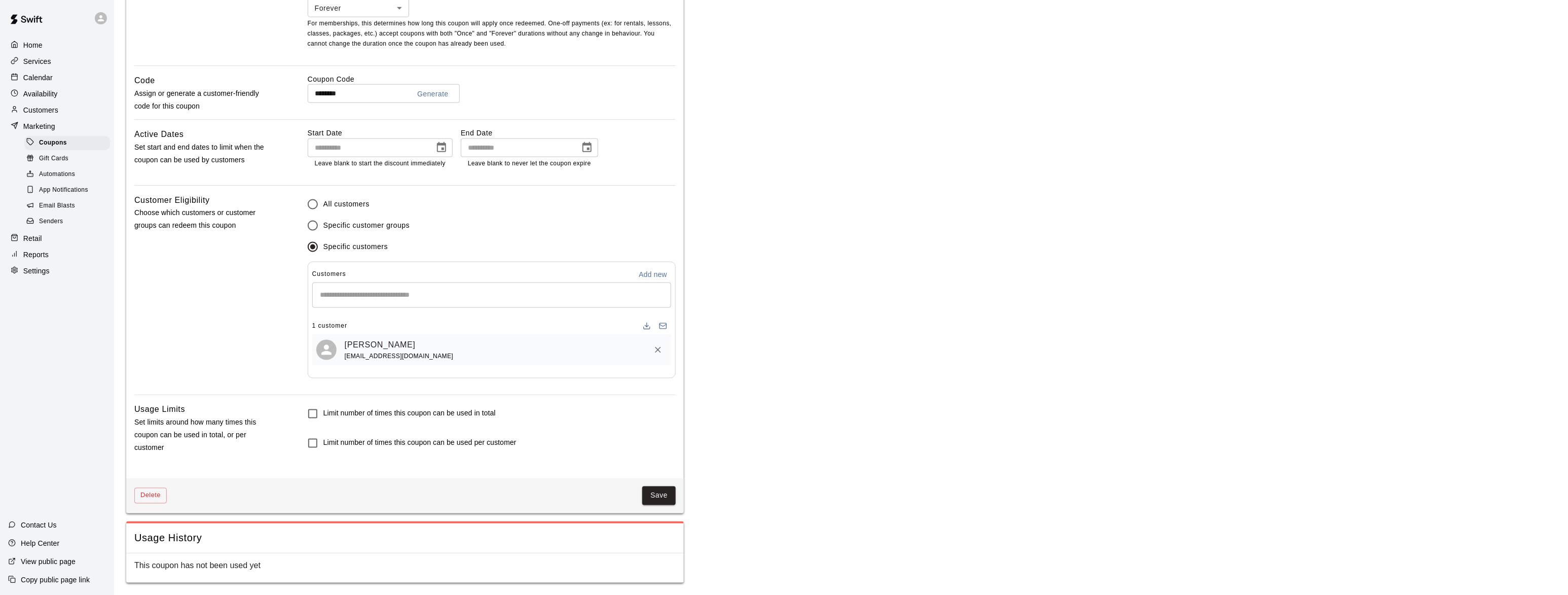
click at [36, 43] on p "Home" at bounding box center [32, 45] width 19 height 10
